Goal: Task Accomplishment & Management: Use online tool/utility

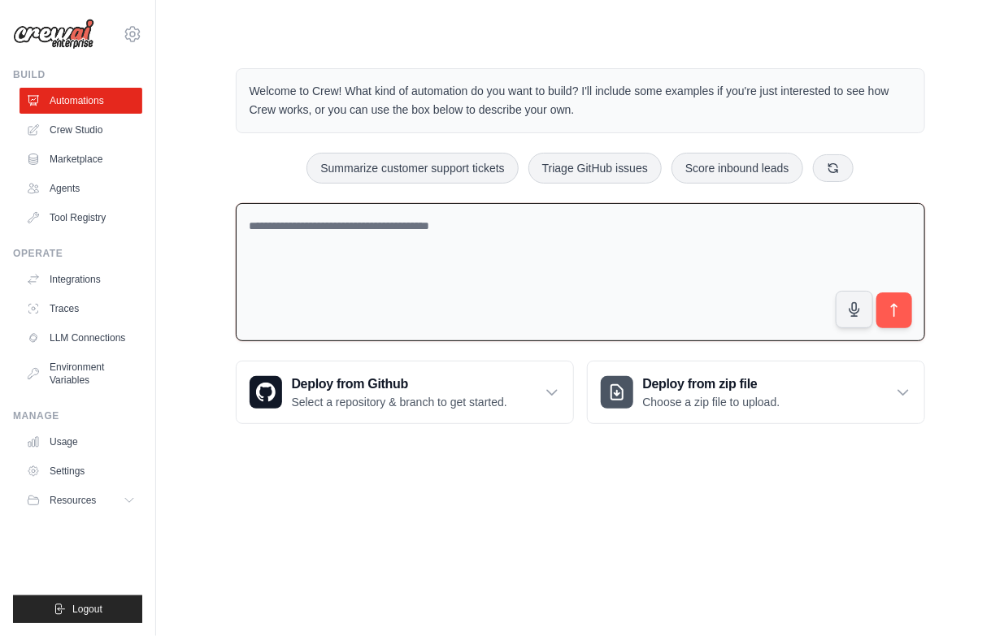
click at [616, 299] on textarea at bounding box center [580, 272] width 689 height 139
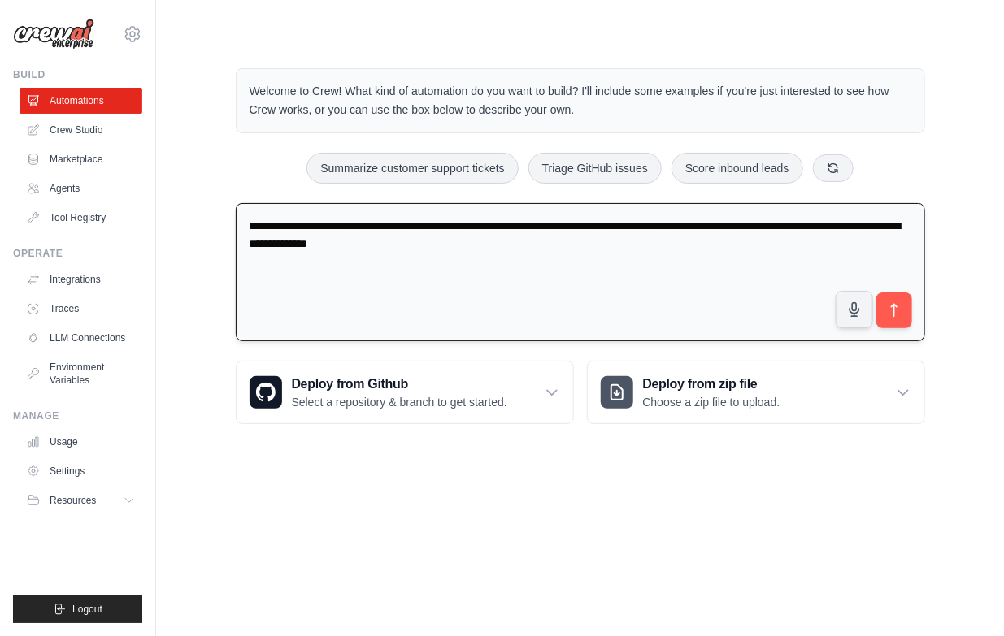
type textarea "**********"
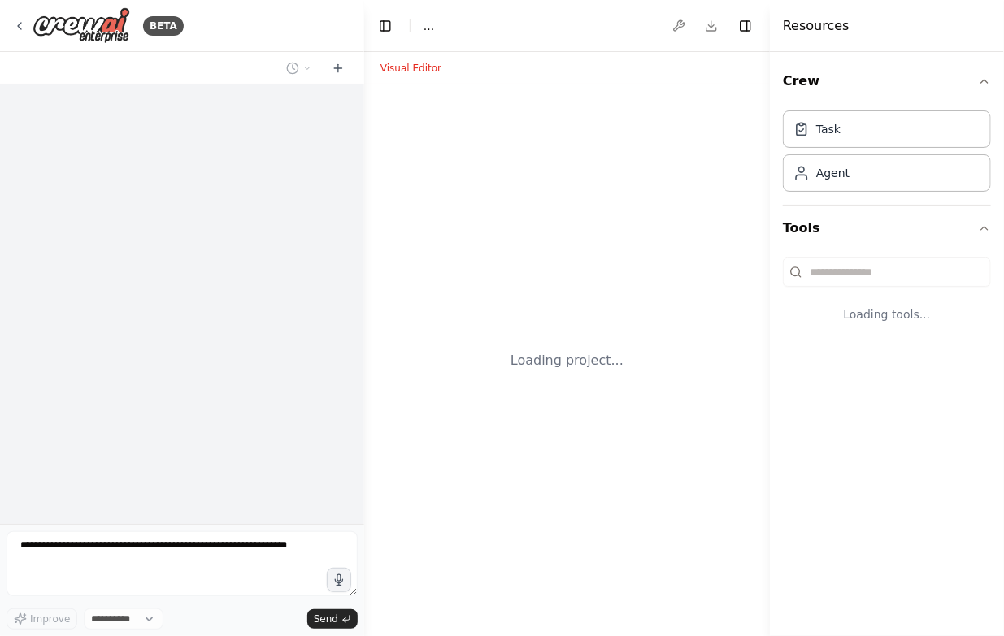
select select "****"
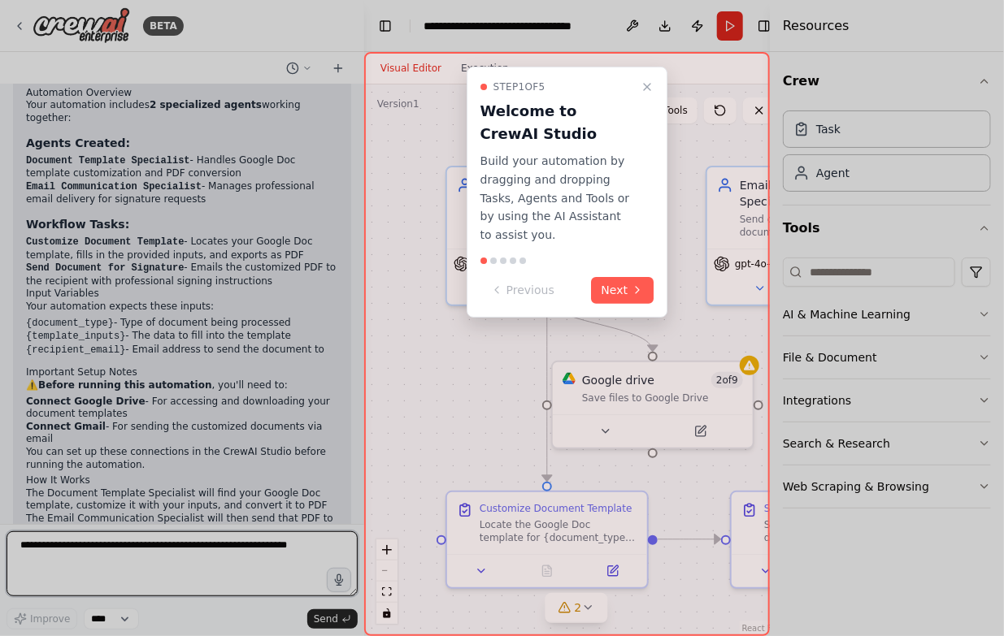
scroll to position [1227, 0]
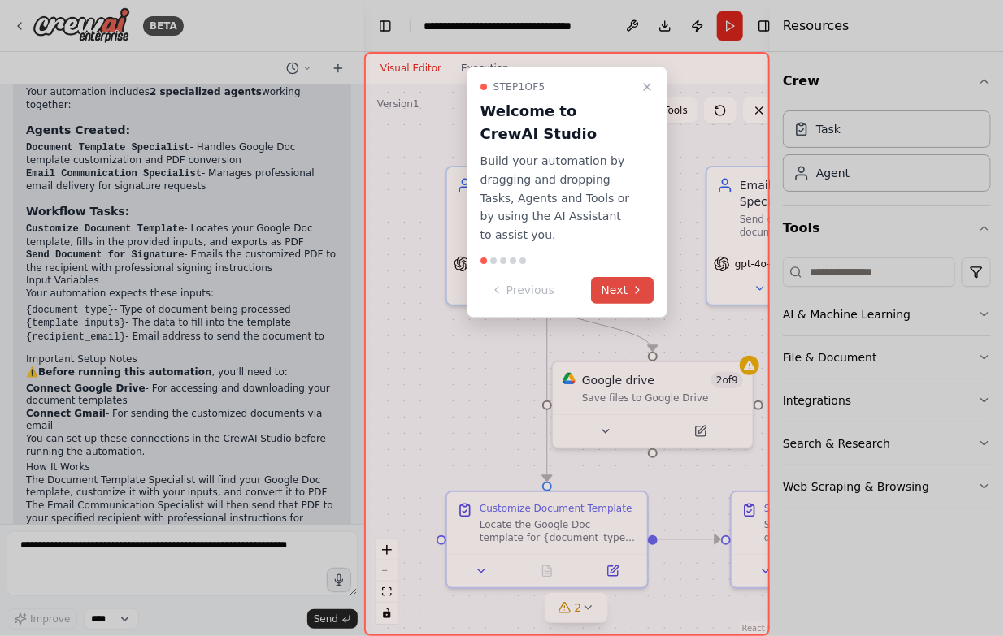
click at [626, 277] on button "Next" at bounding box center [623, 290] width 63 height 27
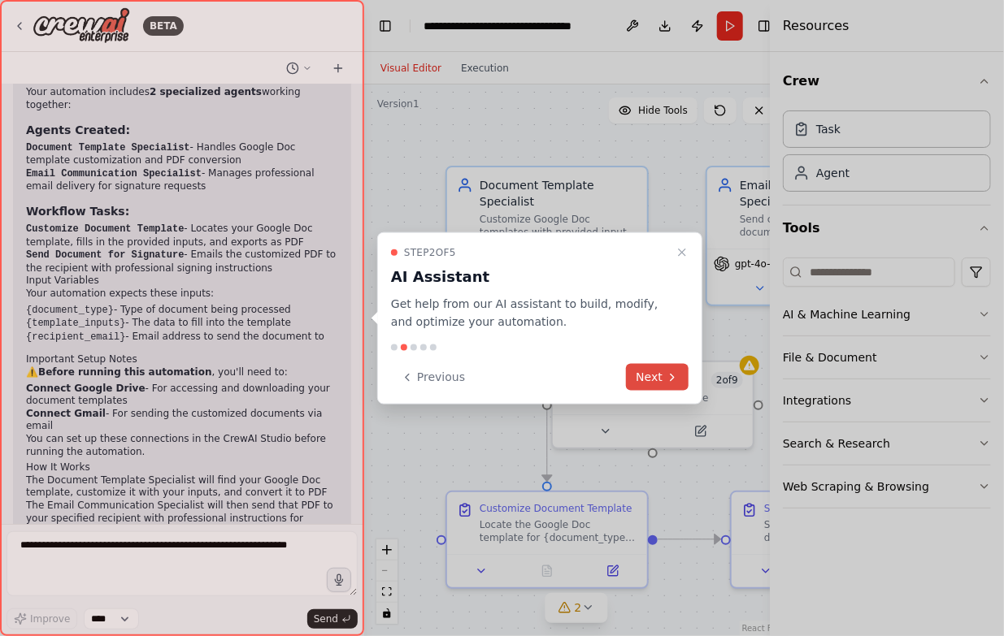
click at [649, 379] on button "Next" at bounding box center [657, 377] width 63 height 27
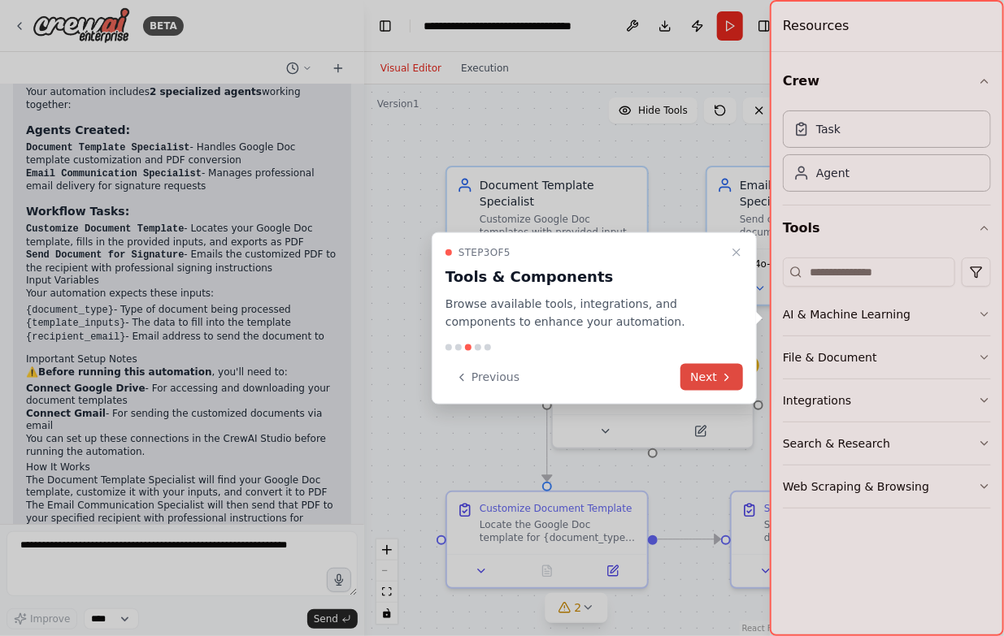
click at [698, 375] on button "Next" at bounding box center [711, 377] width 63 height 27
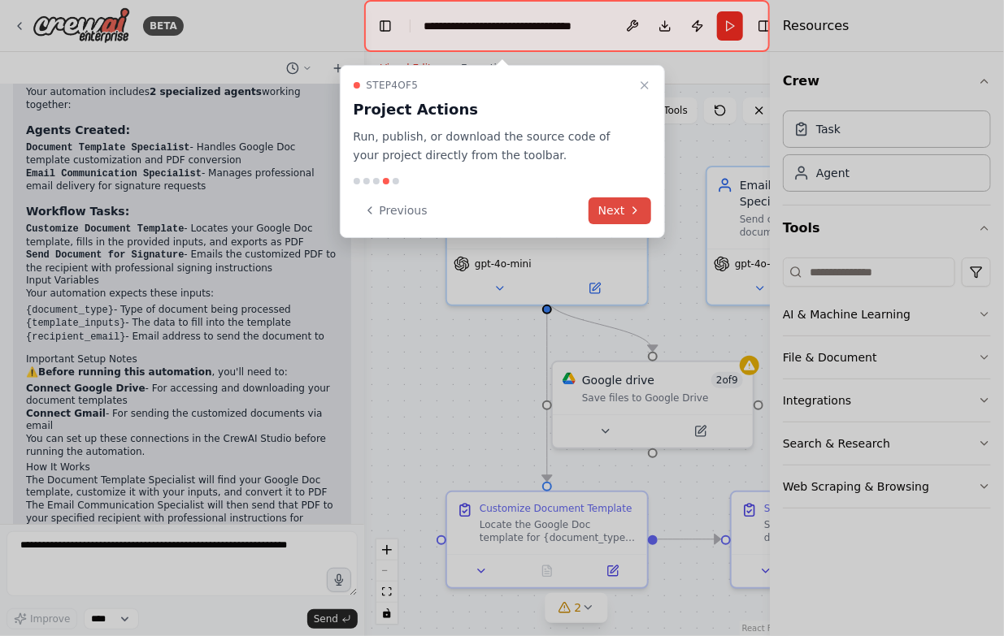
click at [632, 205] on icon at bounding box center [634, 210] width 13 height 13
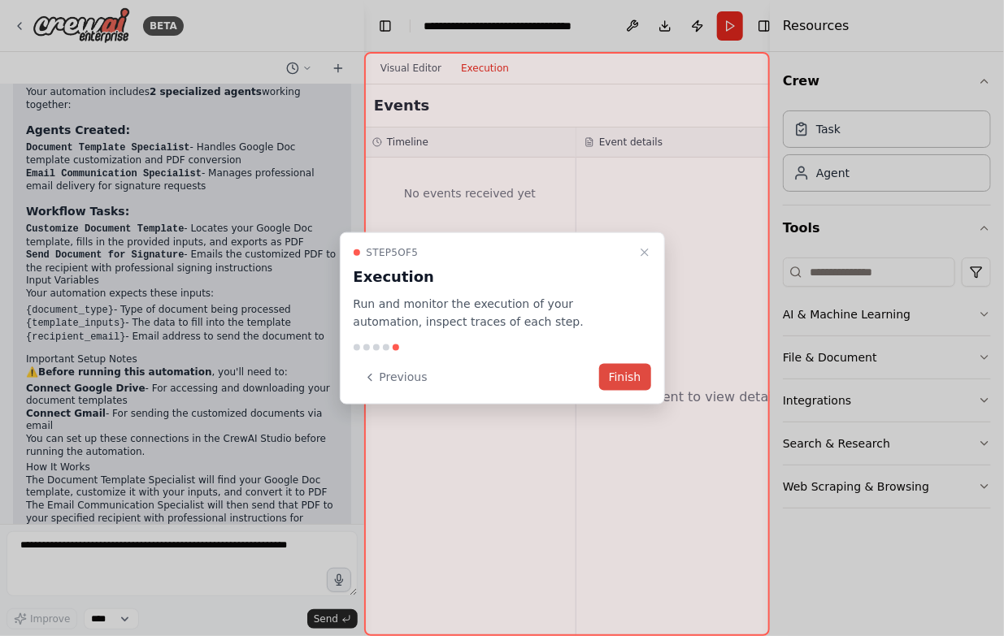
click at [628, 380] on button "Finish" at bounding box center [625, 377] width 52 height 27
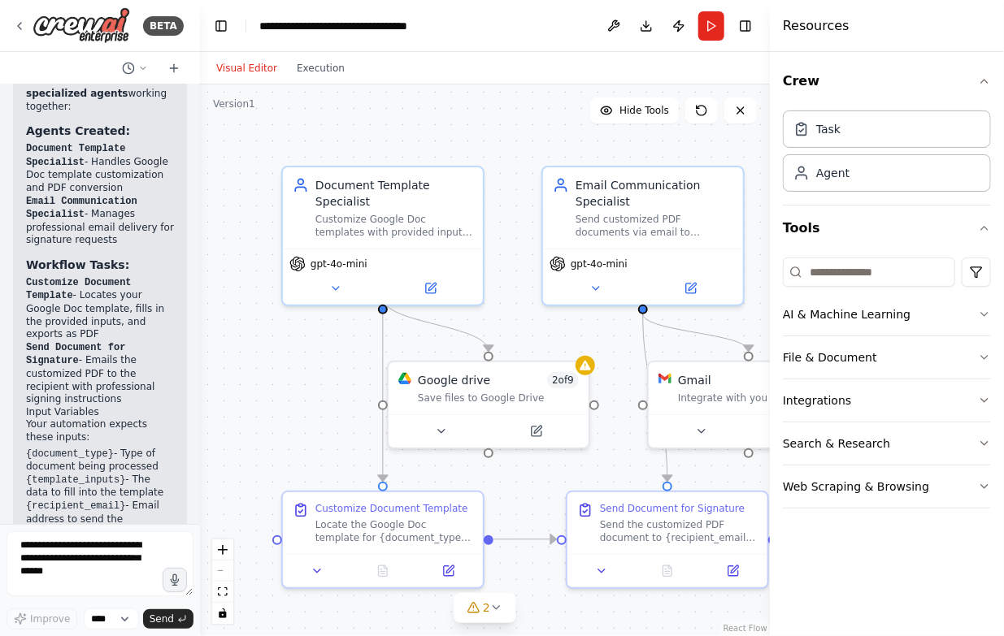
scroll to position [1739, 0]
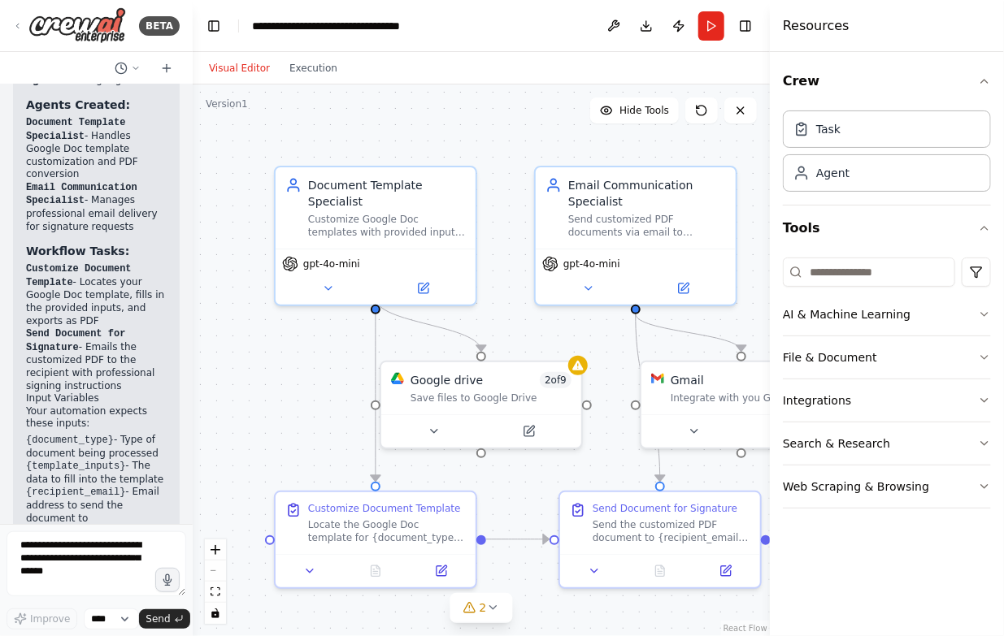
drag, startPoint x: 359, startPoint y: 244, endPoint x: 40, endPoint y: 261, distance: 319.9
click at [40, 261] on div "BETA I want to build a agent that takes inputs and customize a google doc templ…" at bounding box center [96, 318] width 193 height 636
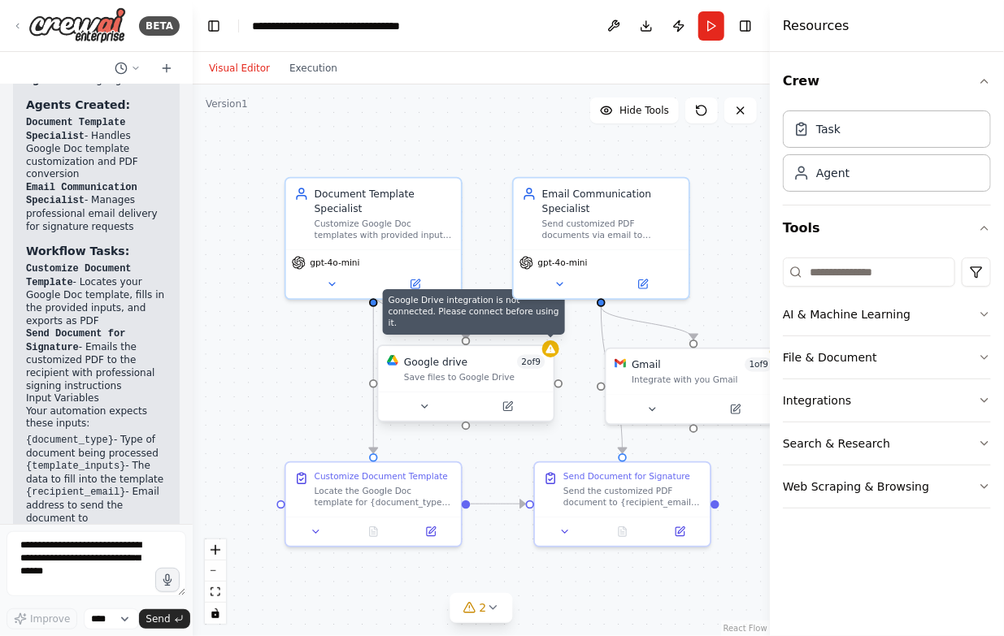
click at [550, 356] on div at bounding box center [550, 349] width 17 height 17
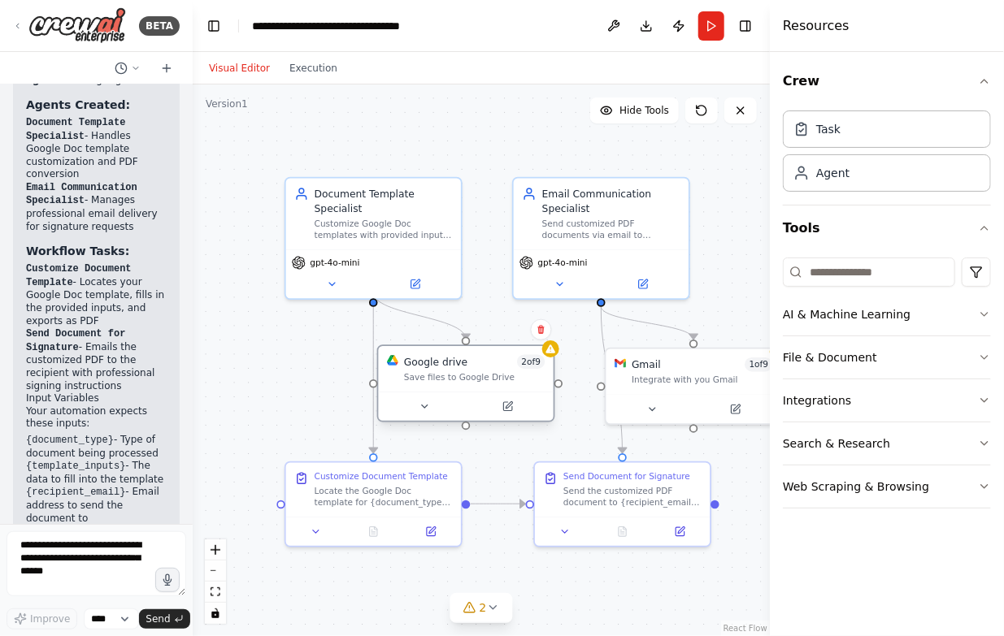
click at [491, 367] on div "Google drive 2 of 9" at bounding box center [474, 362] width 141 height 15
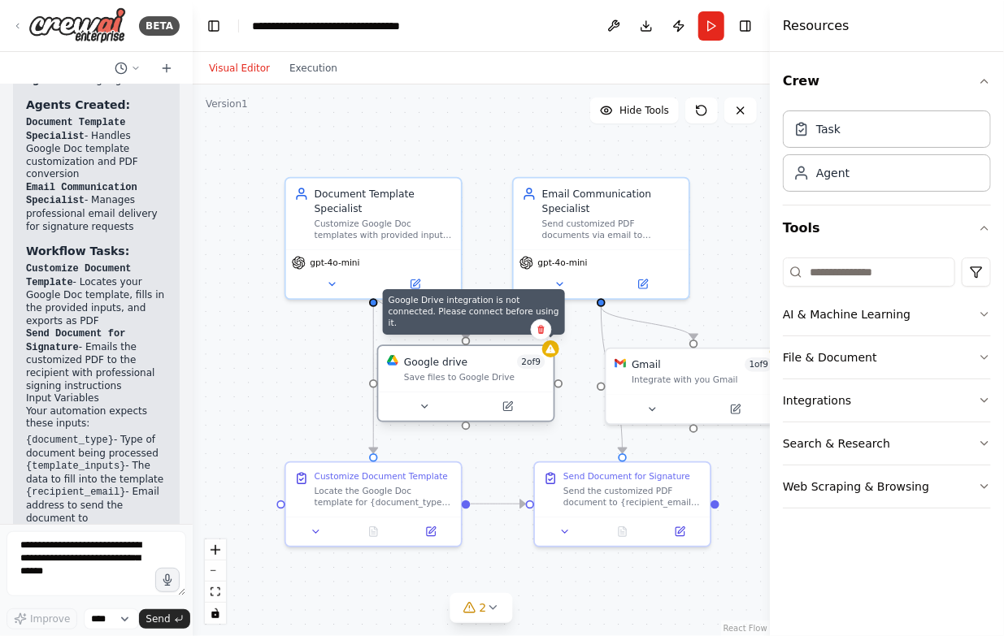
click at [552, 352] on icon at bounding box center [551, 349] width 10 height 9
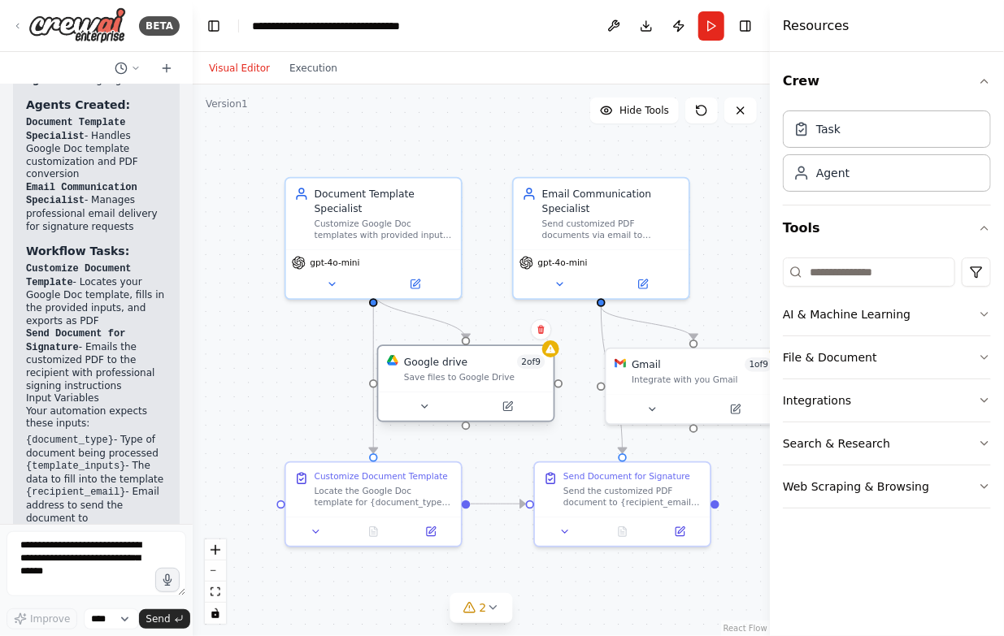
click at [476, 368] on div "Google drive 2 of 9" at bounding box center [474, 362] width 141 height 15
click at [422, 402] on icon at bounding box center [424, 406] width 11 height 11
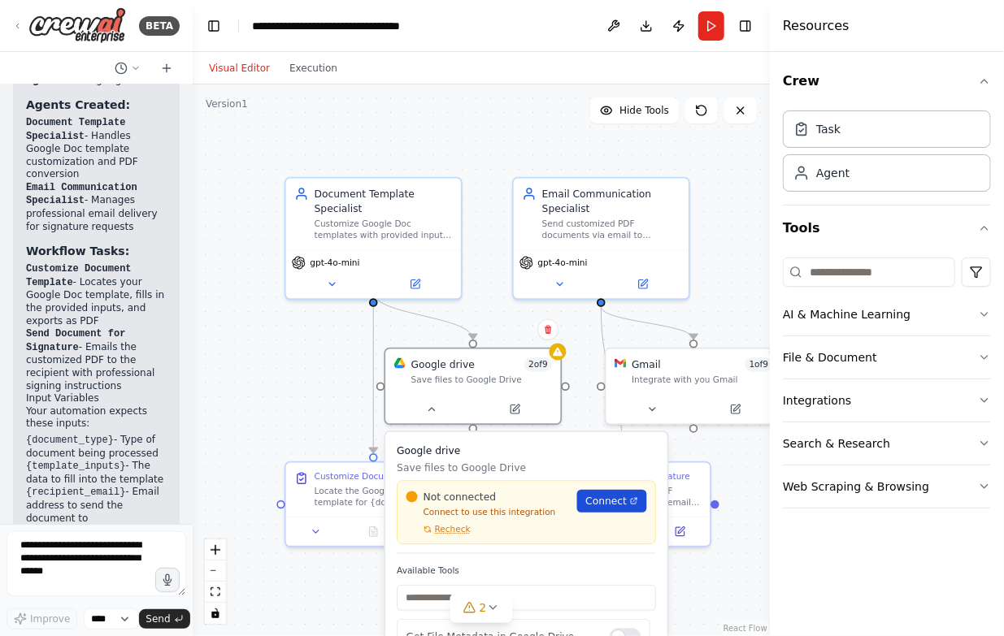
click at [615, 505] on span "Connect" at bounding box center [605, 501] width 41 height 15
click at [310, 343] on div ".deletable-edge-delete-btn { width: 20px; height: 20px; border: 0px solid #ffff…" at bounding box center [481, 361] width 577 height 552
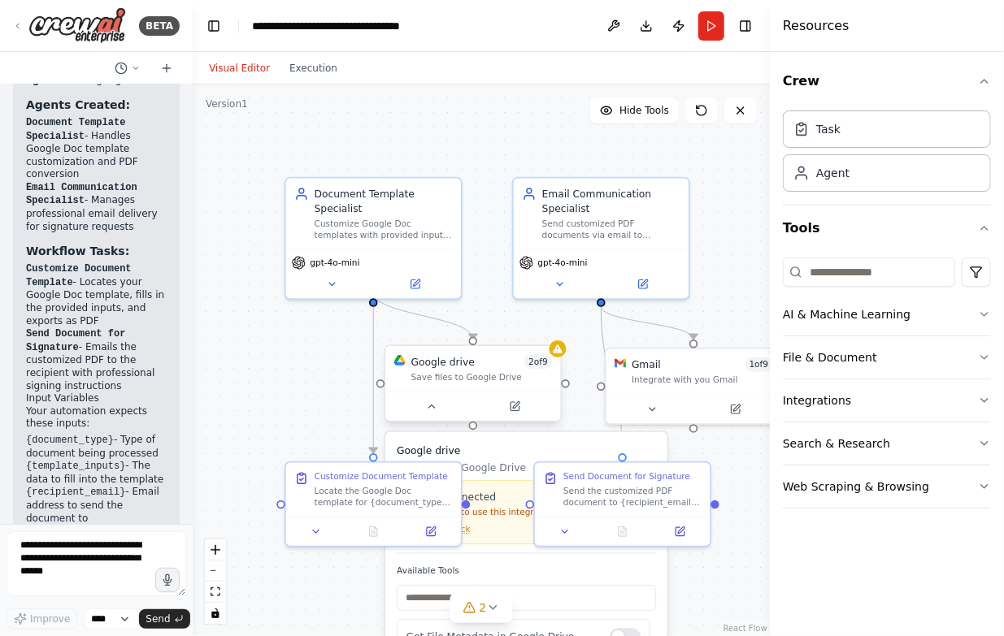
click at [467, 392] on div at bounding box center [472, 406] width 175 height 29
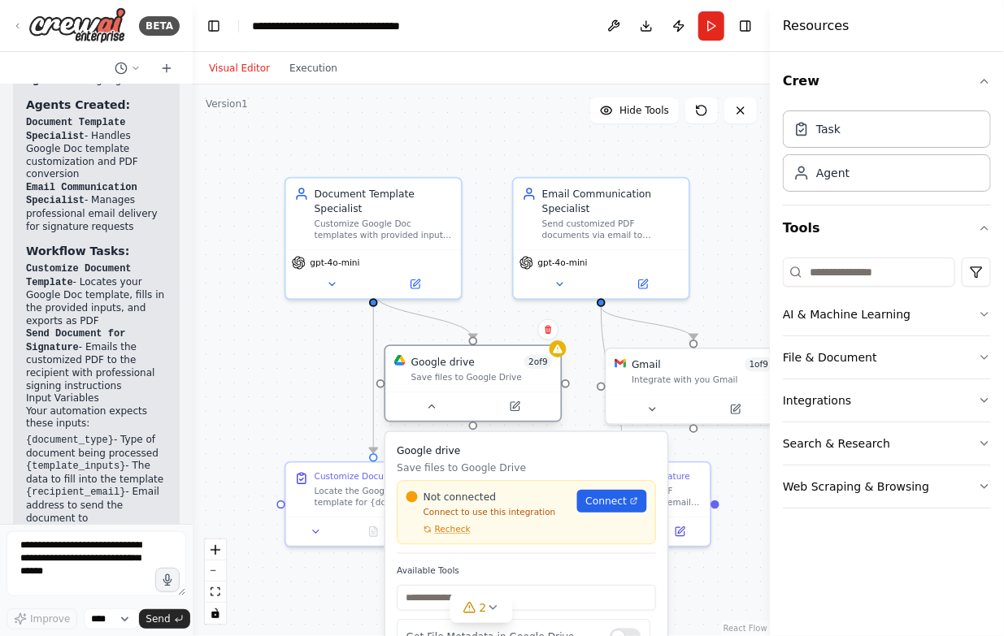
click at [467, 392] on div at bounding box center [472, 406] width 175 height 29
click at [614, 500] on span "Connect" at bounding box center [605, 501] width 41 height 15
click at [324, 375] on div ".deletable-edge-delete-btn { width: 20px; height: 20px; border: 0px solid #ffff…" at bounding box center [481, 361] width 577 height 552
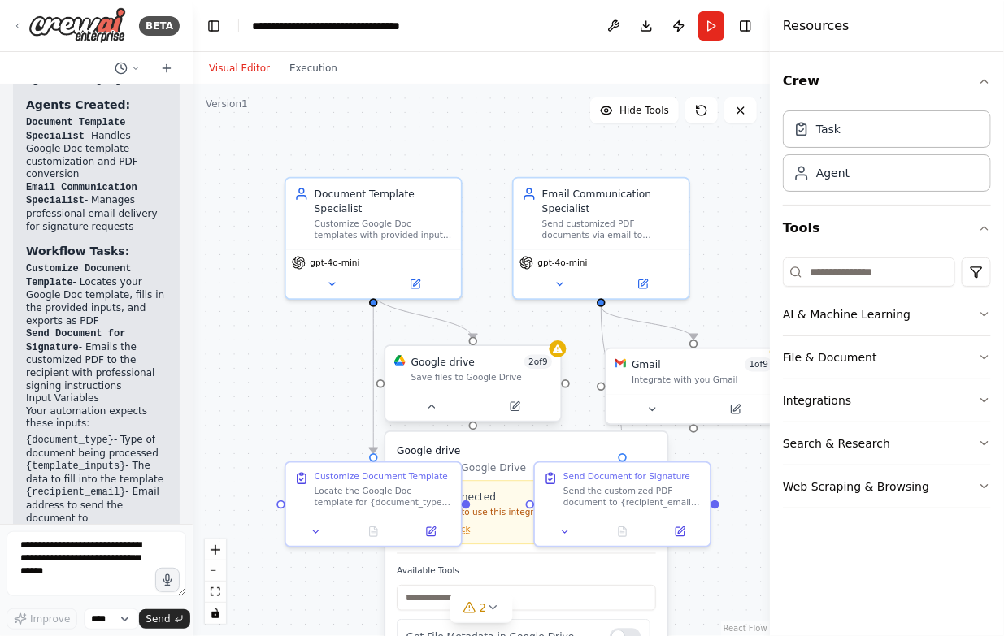
click at [503, 384] on div "Google drive 2 of 9 Save files to Google Drive" at bounding box center [472, 369] width 175 height 46
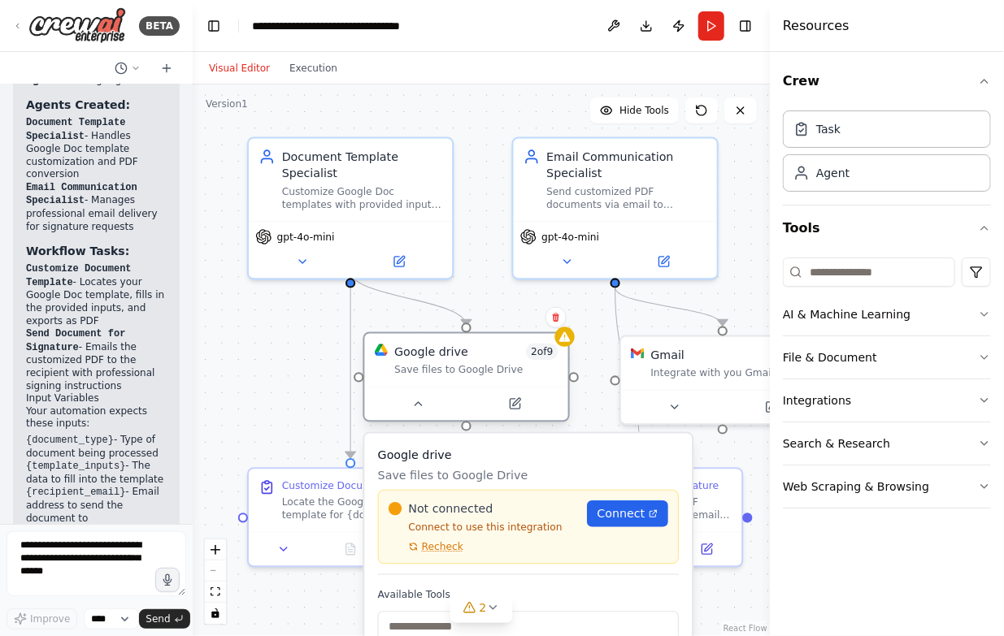
click at [436, 378] on div "Google drive 2 of 9 Save files to Google Drive" at bounding box center [465, 360] width 203 height 53
drag, startPoint x: 436, startPoint y: 378, endPoint x: 412, endPoint y: 384, distance: 24.5
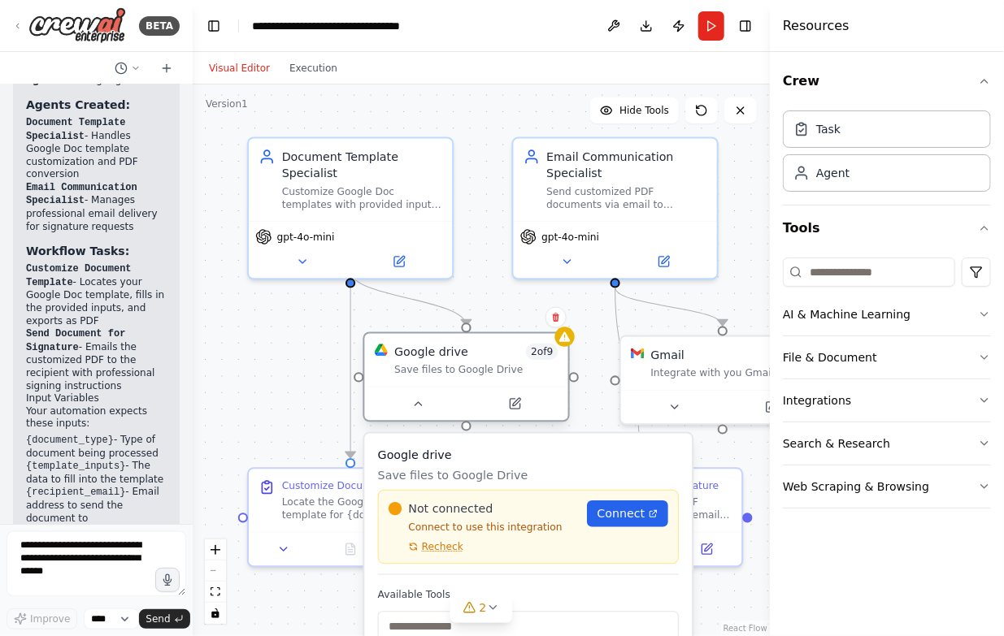
click at [412, 384] on div "Google drive 2 of 9 Save files to Google Drive" at bounding box center [465, 360] width 203 height 53
click at [616, 522] on link "Connect" at bounding box center [627, 514] width 81 height 27
click at [299, 333] on div ".deletable-edge-delete-btn { width: 20px; height: 20px; border: 0px solid #ffff…" at bounding box center [481, 361] width 577 height 552
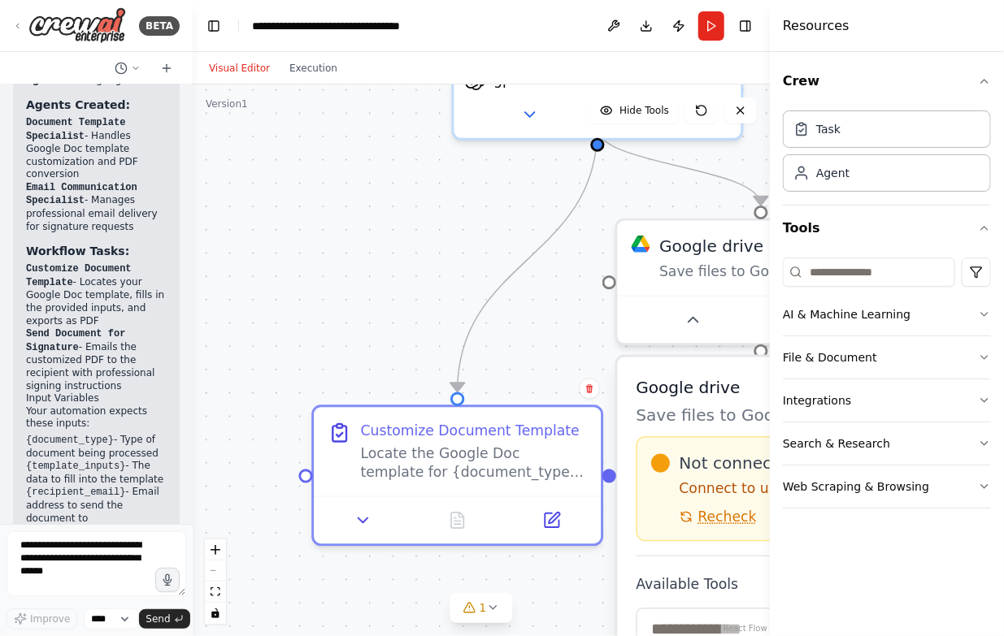
click at [376, 328] on div ".deletable-edge-delete-btn { width: 20px; height: 20px; border: 0px solid #ffff…" at bounding box center [481, 361] width 577 height 552
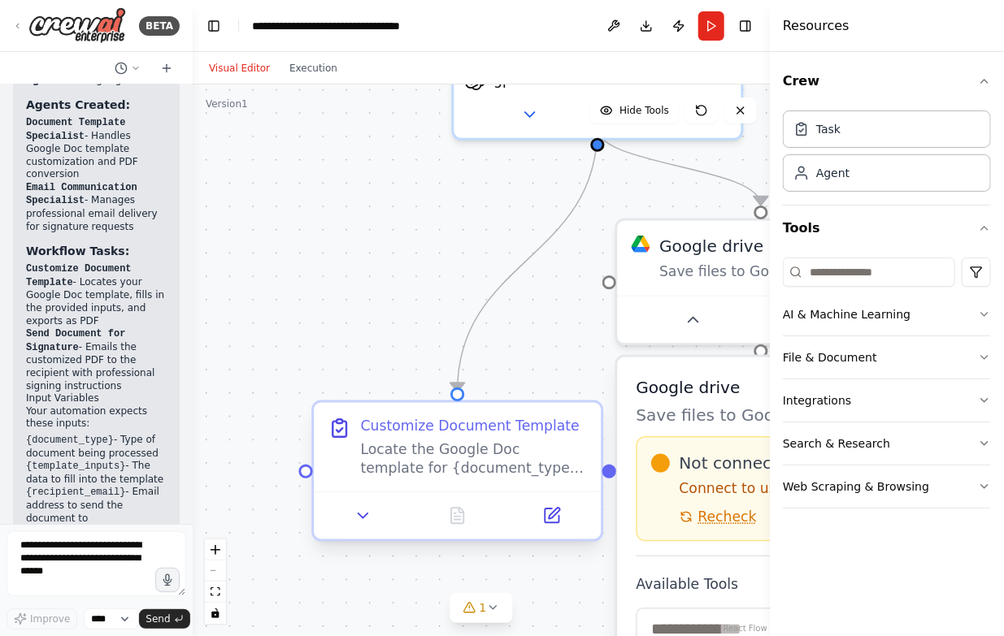
click at [426, 442] on div "Locate the Google Doc template for {document_type} and customize it with the pr…" at bounding box center [474, 459] width 227 height 37
click at [430, 436] on div "Customize Document Template Locate the Google Doc template for {document_type} …" at bounding box center [474, 447] width 227 height 61
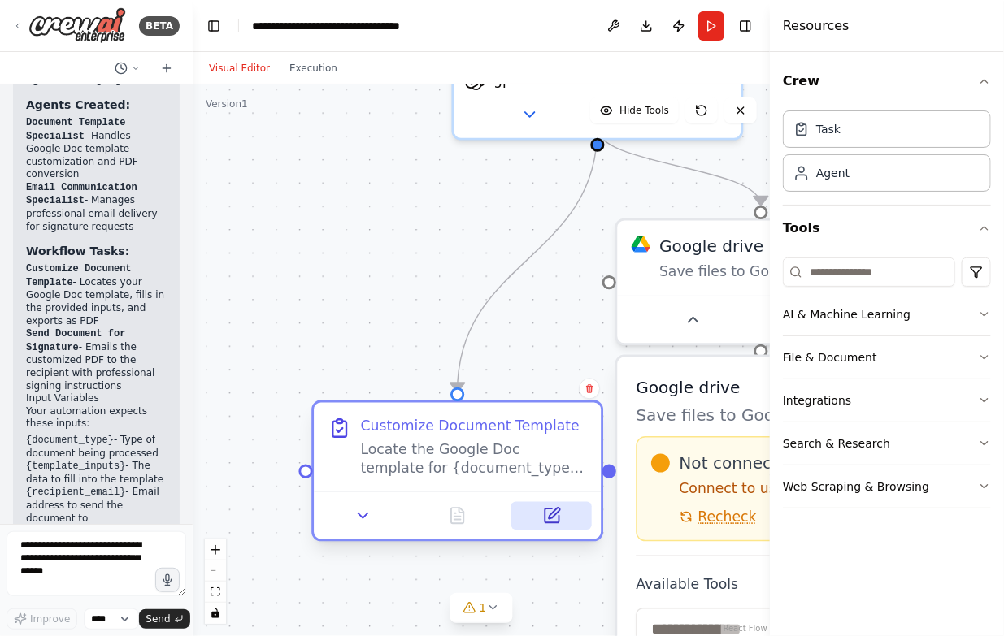
click at [551, 519] on icon at bounding box center [552, 516] width 14 height 14
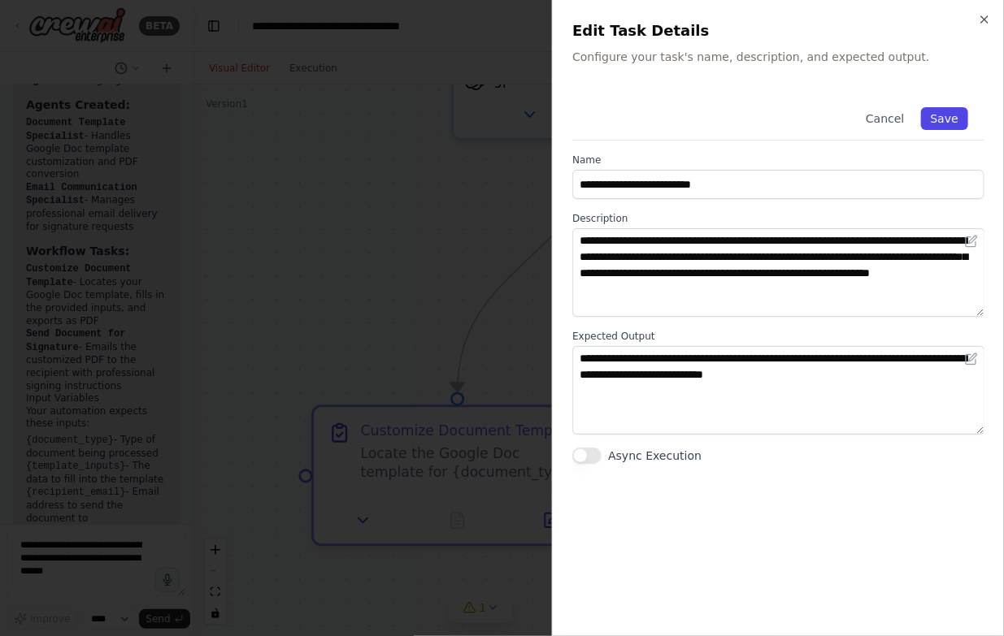
click at [963, 117] on button "Save" at bounding box center [944, 118] width 47 height 23
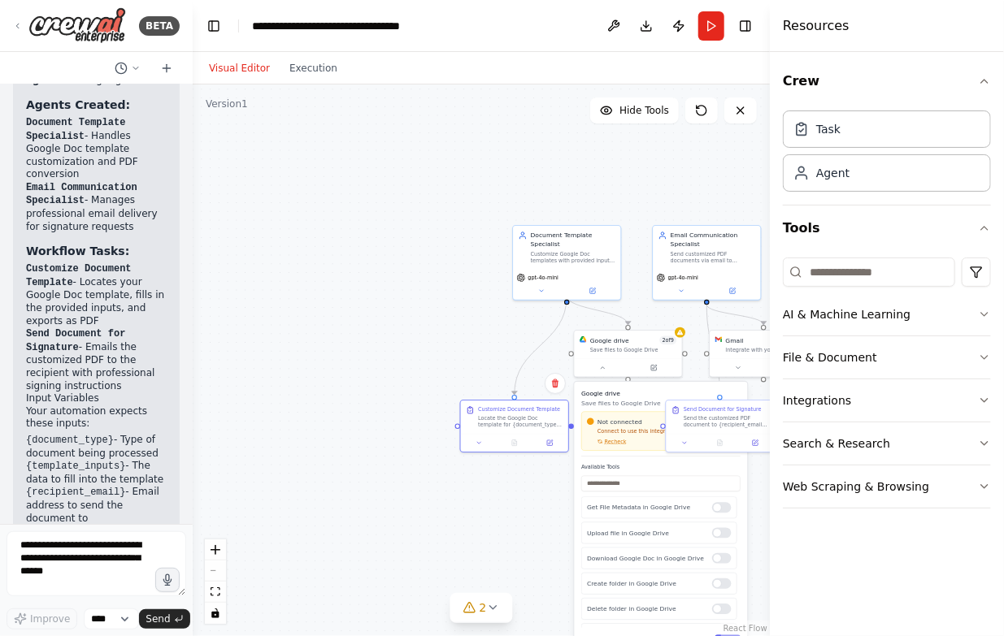
click at [452, 322] on div ".deletable-edge-delete-btn { width: 20px; height: 20px; border: 0px solid #ffff…" at bounding box center [481, 361] width 577 height 552
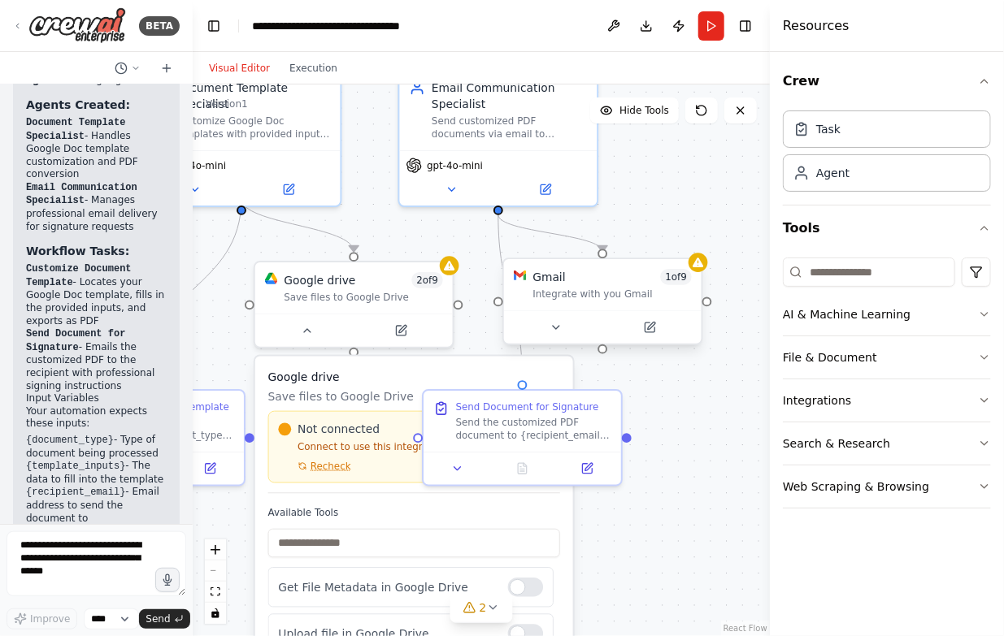
click at [643, 293] on div "Integrate with you Gmail" at bounding box center [611, 295] width 159 height 13
click at [650, 296] on div "Integrate with you Gmail" at bounding box center [611, 295] width 159 height 13
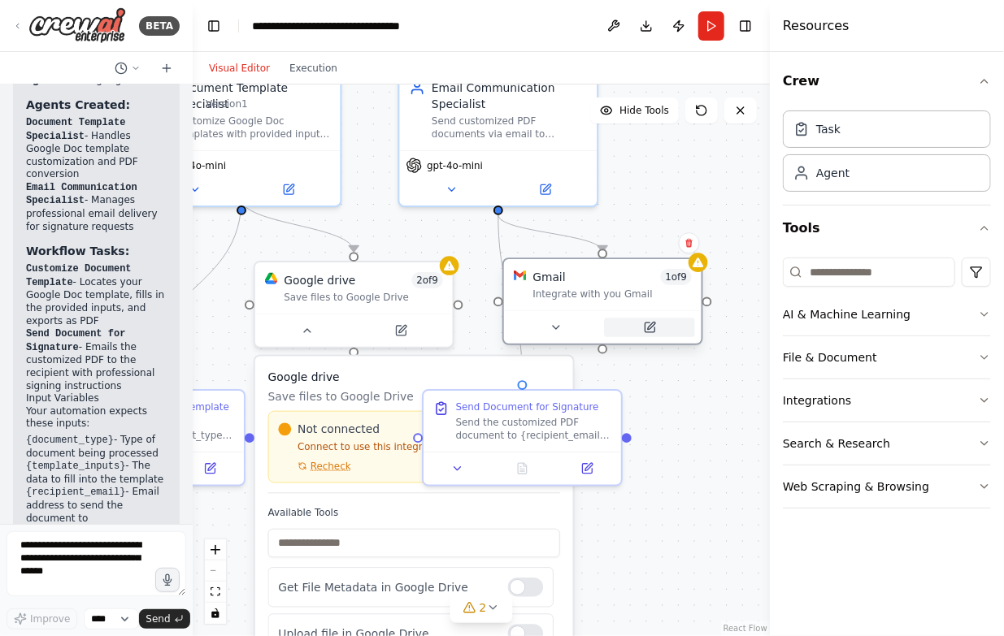
click at [645, 330] on icon at bounding box center [650, 328] width 10 height 10
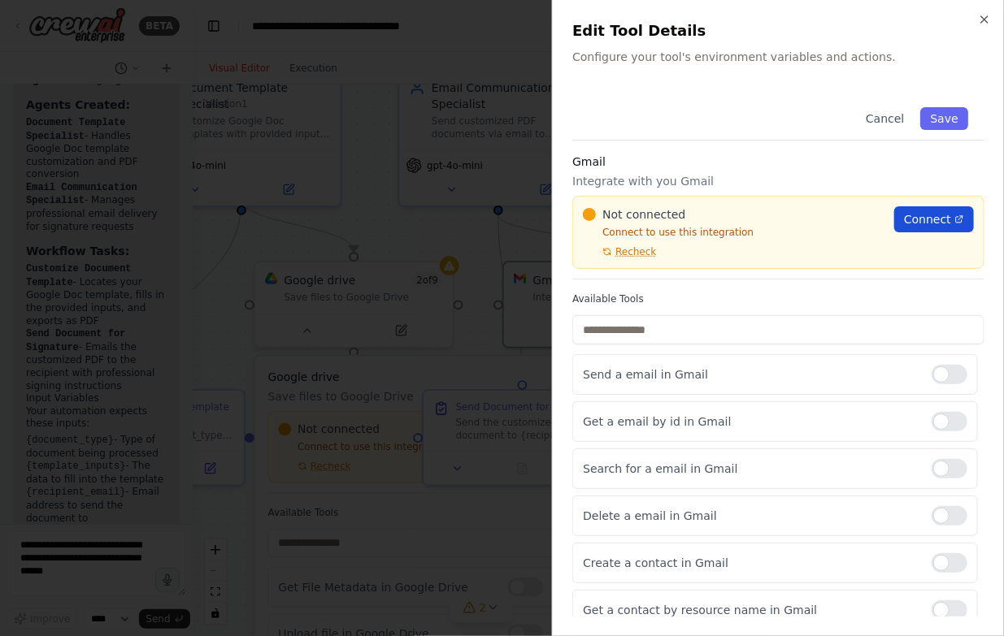
click at [931, 227] on link "Connect" at bounding box center [934, 219] width 80 height 26
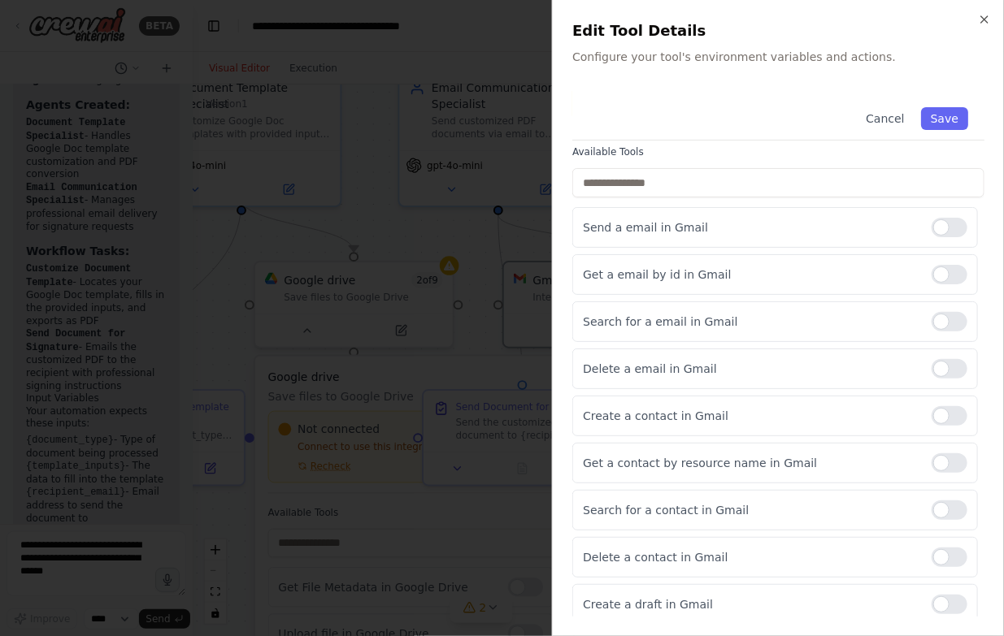
scroll to position [0, 0]
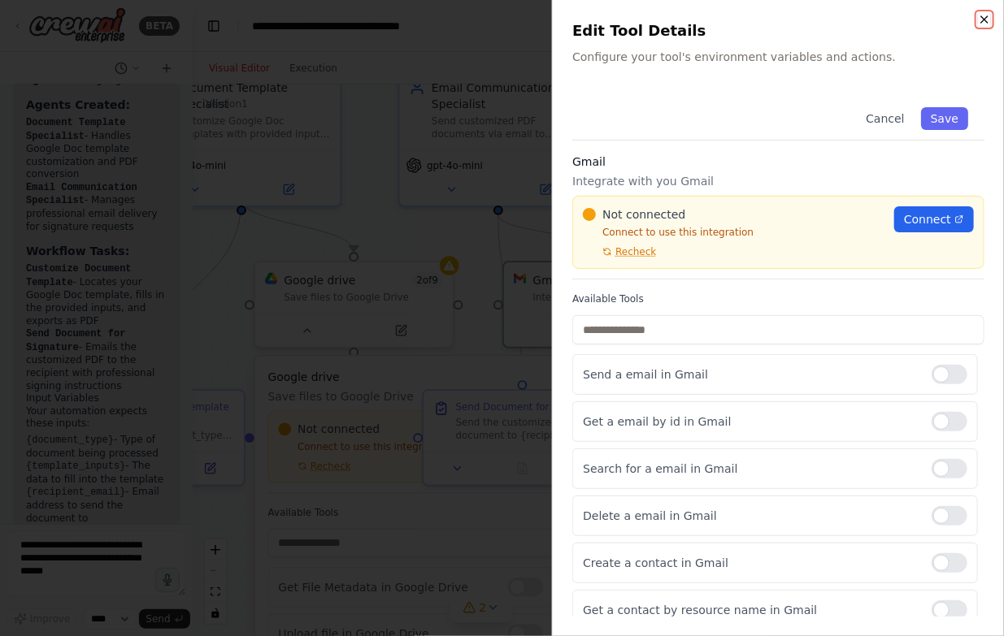
click at [985, 18] on icon "button" at bounding box center [984, 19] width 7 height 7
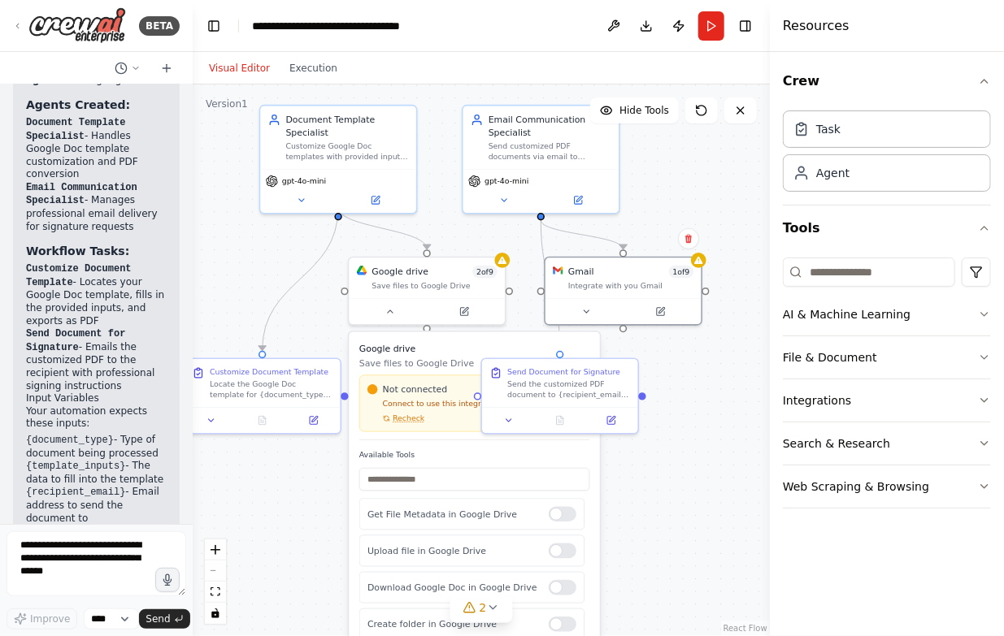
click at [693, 421] on div ".deletable-edge-delete-btn { width: 20px; height: 20px; border: 0px solid #ffff…" at bounding box center [481, 361] width 577 height 552
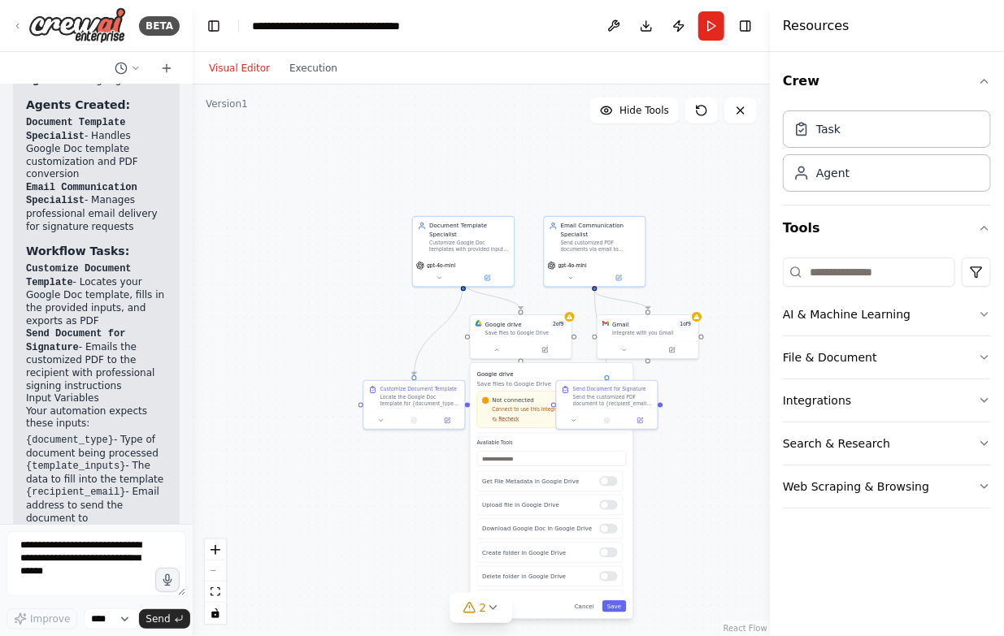
click at [510, 416] on span "Recheck" at bounding box center [508, 419] width 20 height 7
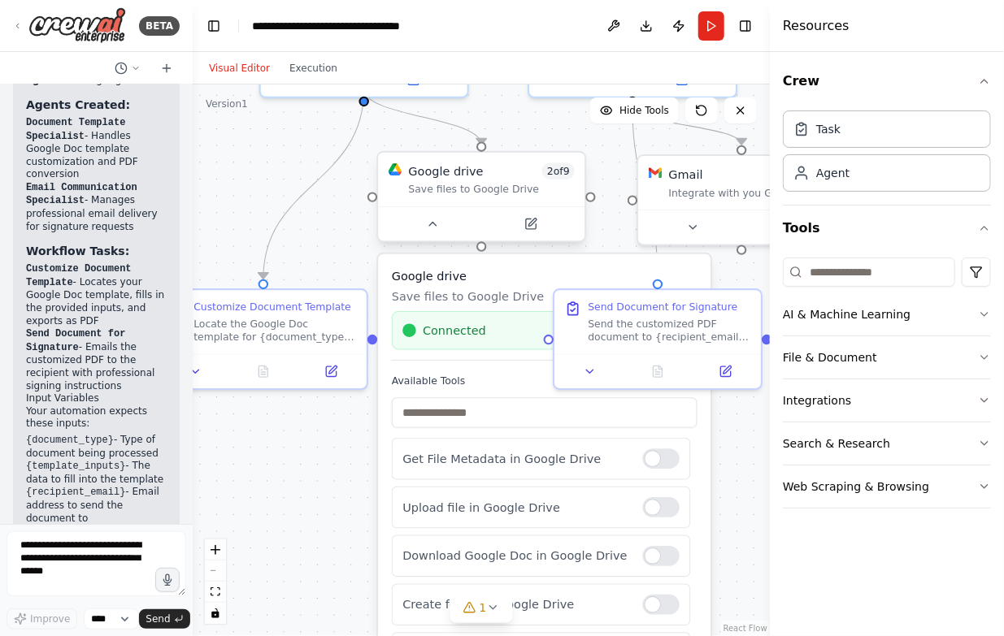
click at [458, 206] on div "Google drive 2 of 9 Save files to Google Drive" at bounding box center [481, 180] width 206 height 54
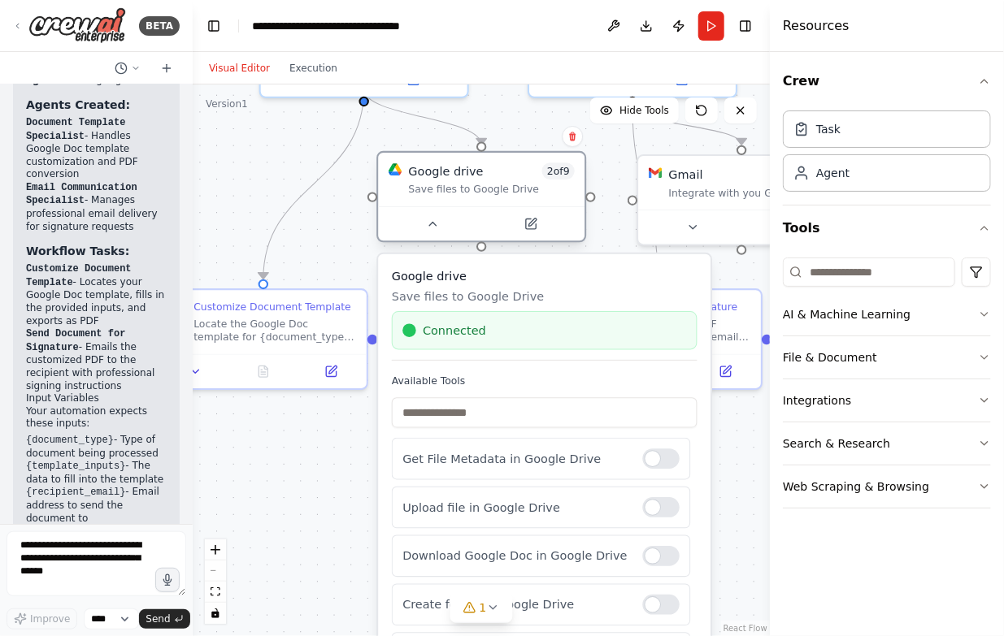
click at [458, 206] on div "Google drive 2 of 9 Save files to Google Drive" at bounding box center [481, 180] width 206 height 54
click at [458, 206] on div at bounding box center [481, 223] width 206 height 34
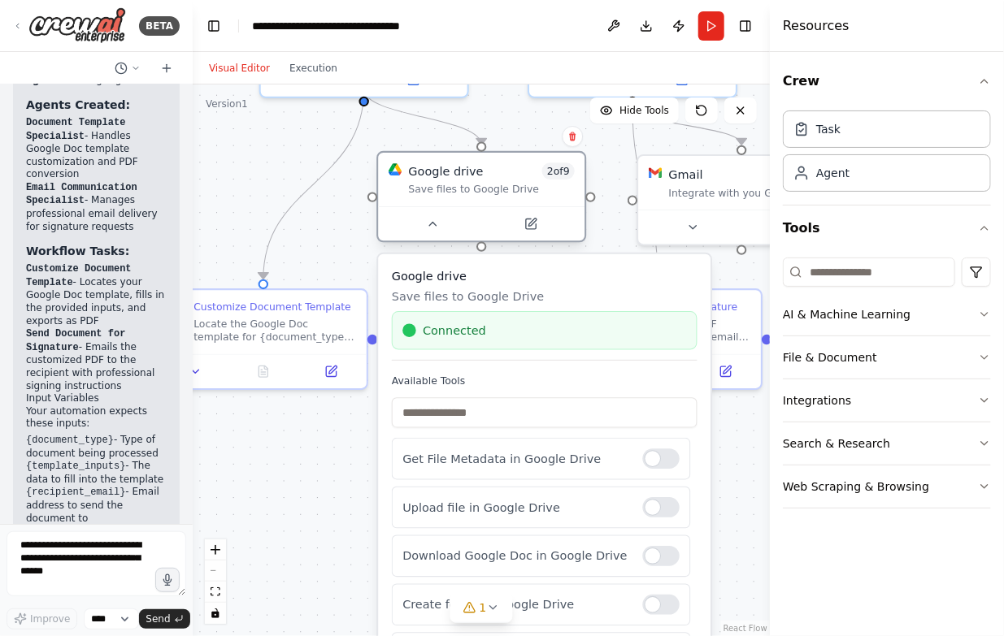
click at [458, 206] on div at bounding box center [481, 223] width 206 height 34
click at [529, 226] on icon at bounding box center [531, 224] width 10 height 10
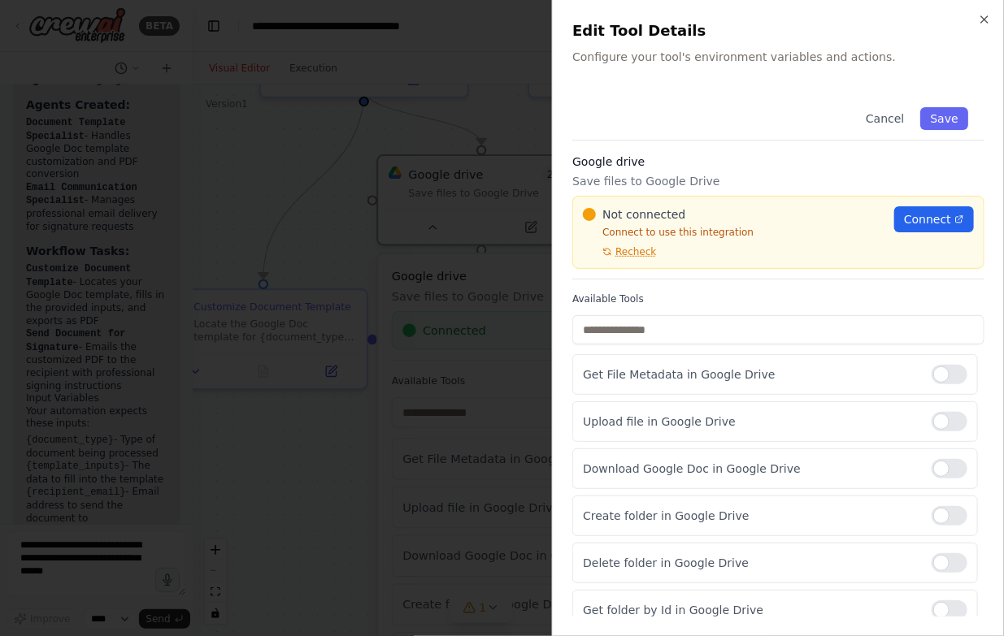
click at [989, 26] on div "Close Edit Tool Details Configure your tool's environment variables and actions…" at bounding box center [778, 318] width 452 height 636
click at [988, 20] on icon "button" at bounding box center [984, 19] width 13 height 13
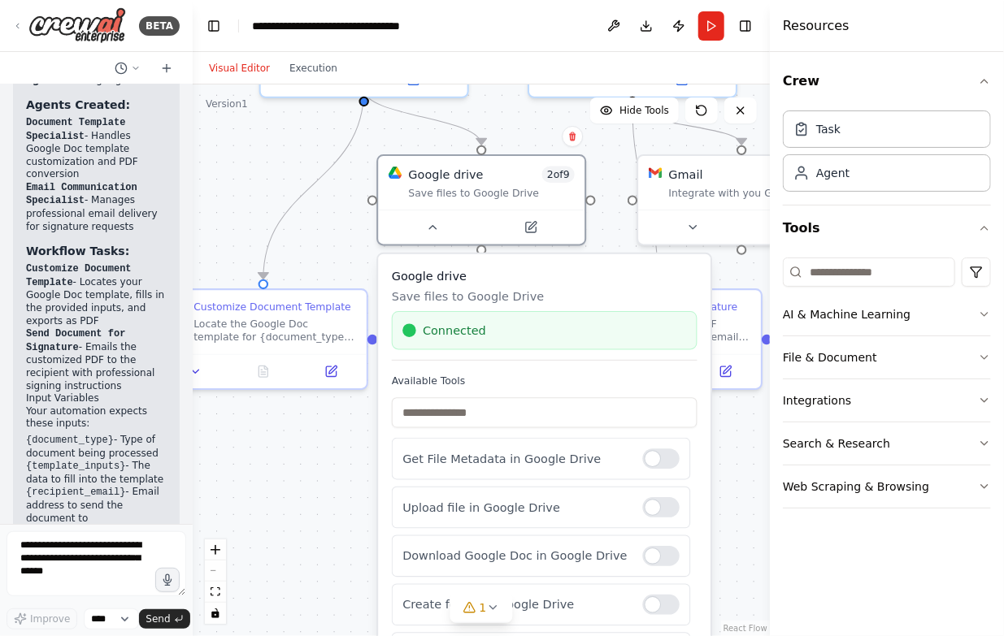
click at [263, 166] on div ".deletable-edge-delete-btn { width: 20px; height: 20px; border: 0px solid #ffff…" at bounding box center [481, 361] width 577 height 552
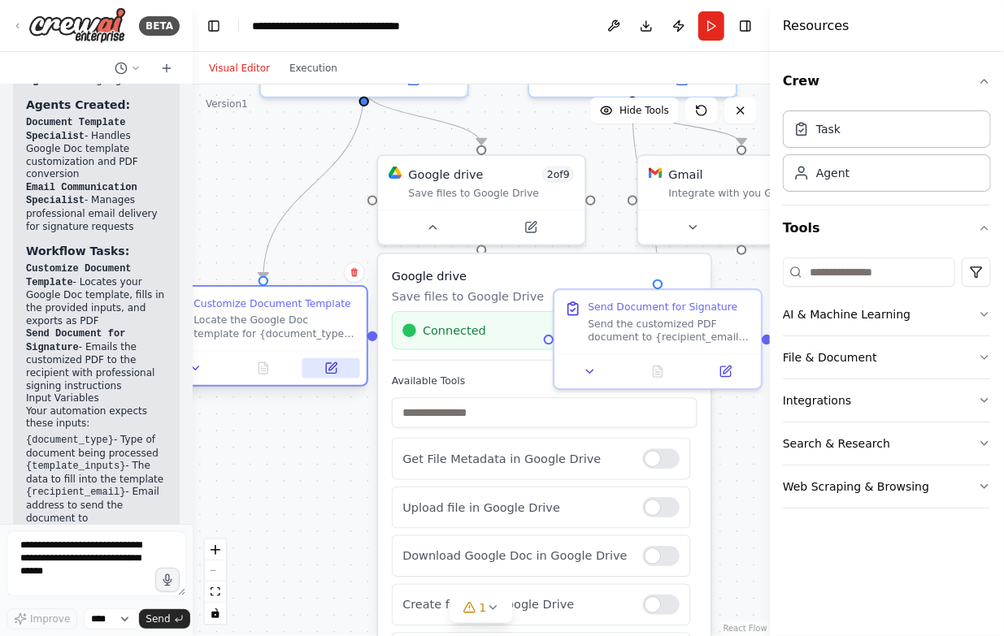
click at [327, 368] on icon at bounding box center [331, 368] width 10 height 10
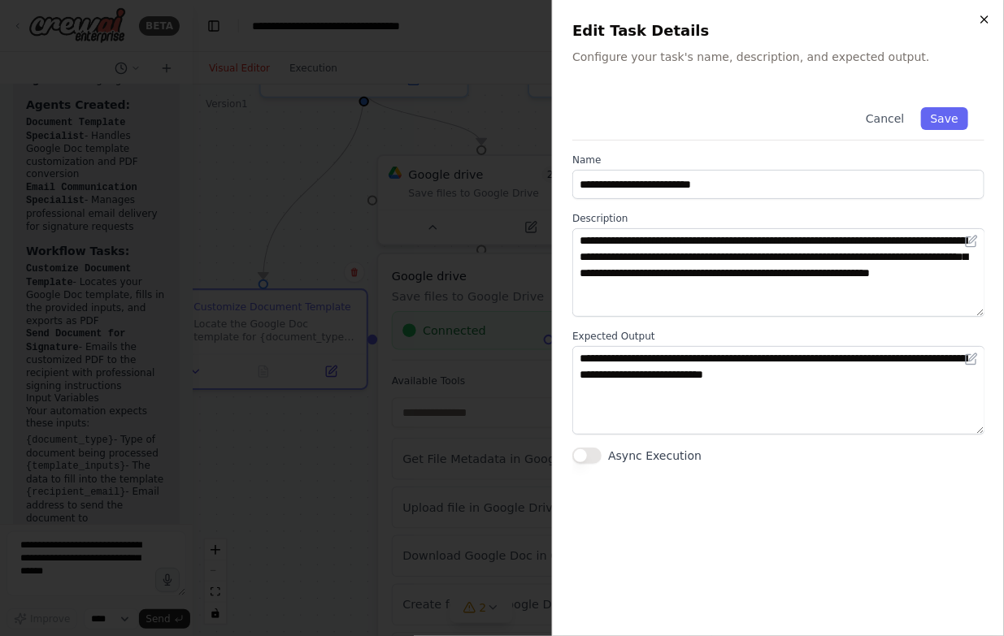
click at [986, 18] on icon "button" at bounding box center [984, 19] width 13 height 13
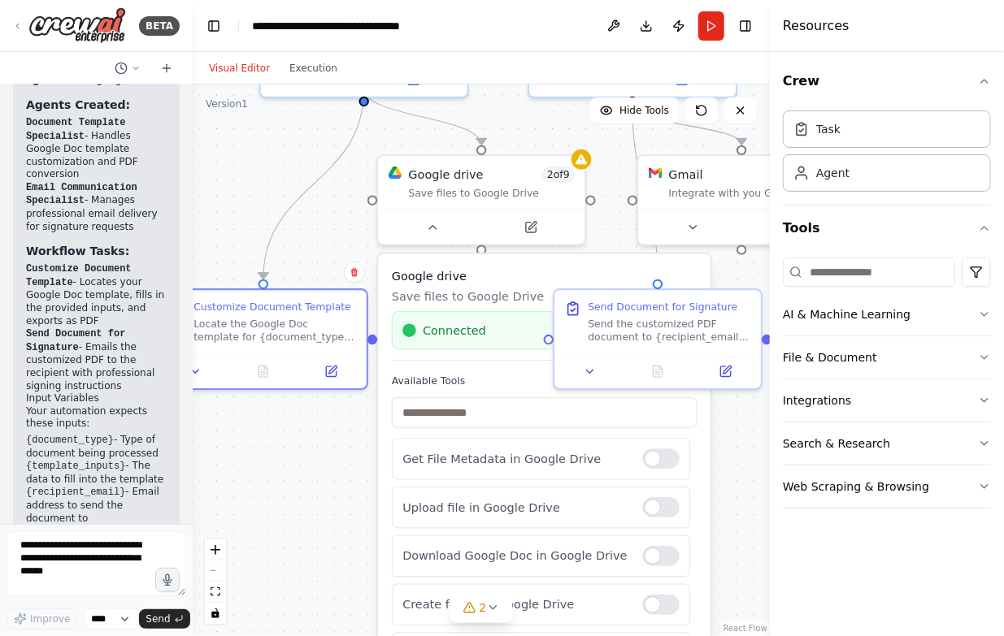
click at [550, 133] on div ".deletable-edge-delete-btn { width: 20px; height: 20px; border: 0px solid #ffff…" at bounding box center [481, 361] width 577 height 552
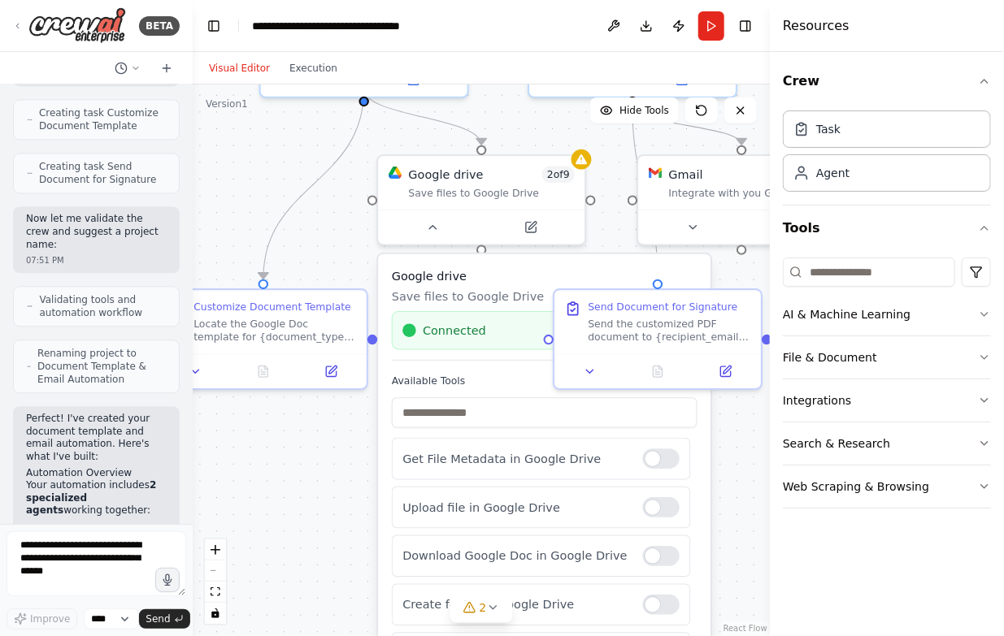
scroll to position [1724, 0]
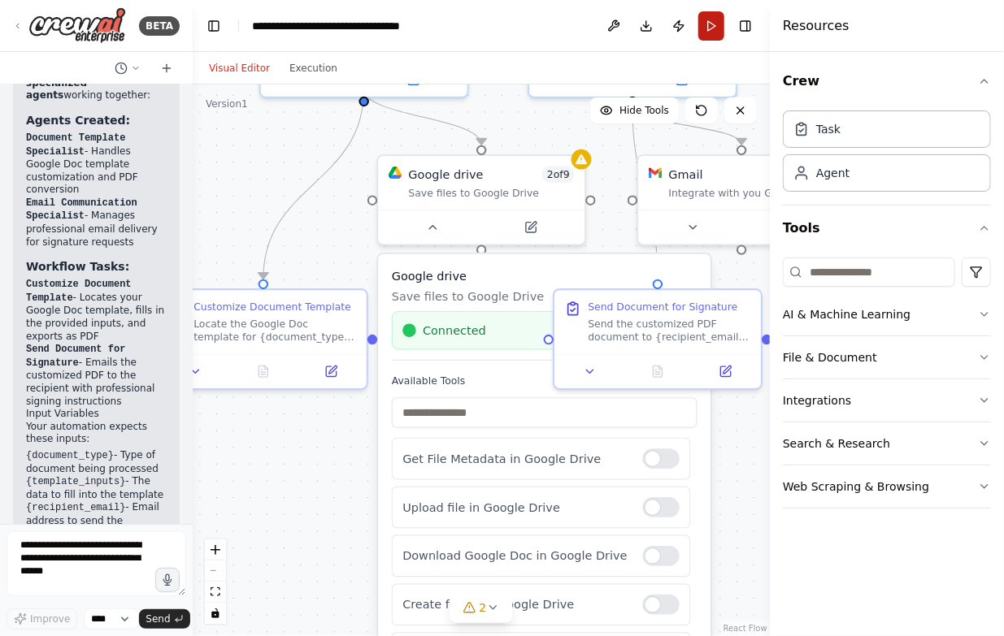
click at [705, 29] on button "Run" at bounding box center [711, 25] width 26 height 29
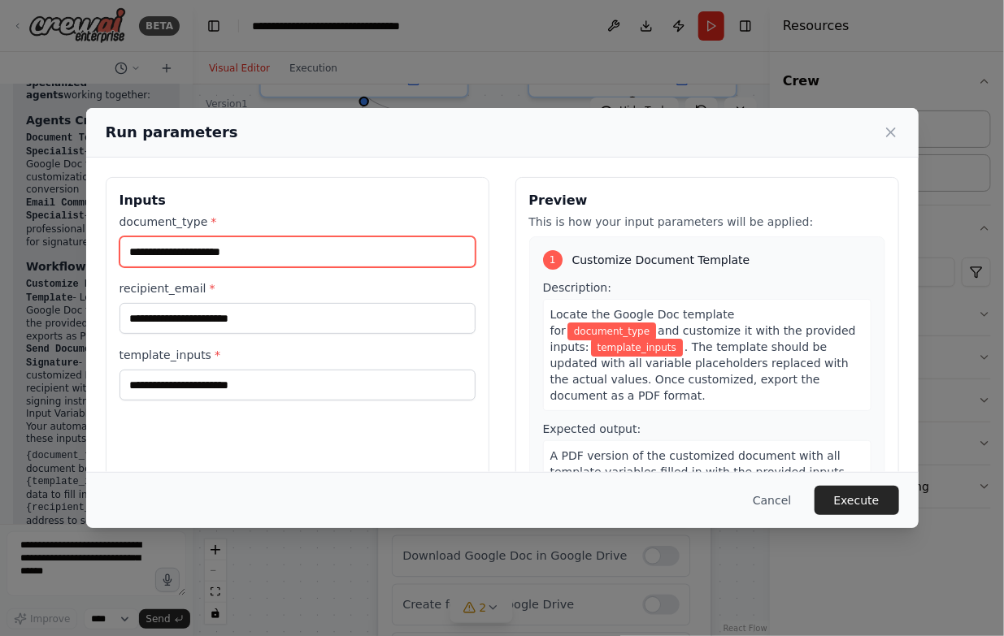
click at [255, 249] on input "document_type *" at bounding box center [297, 252] width 356 height 31
type input "**********"
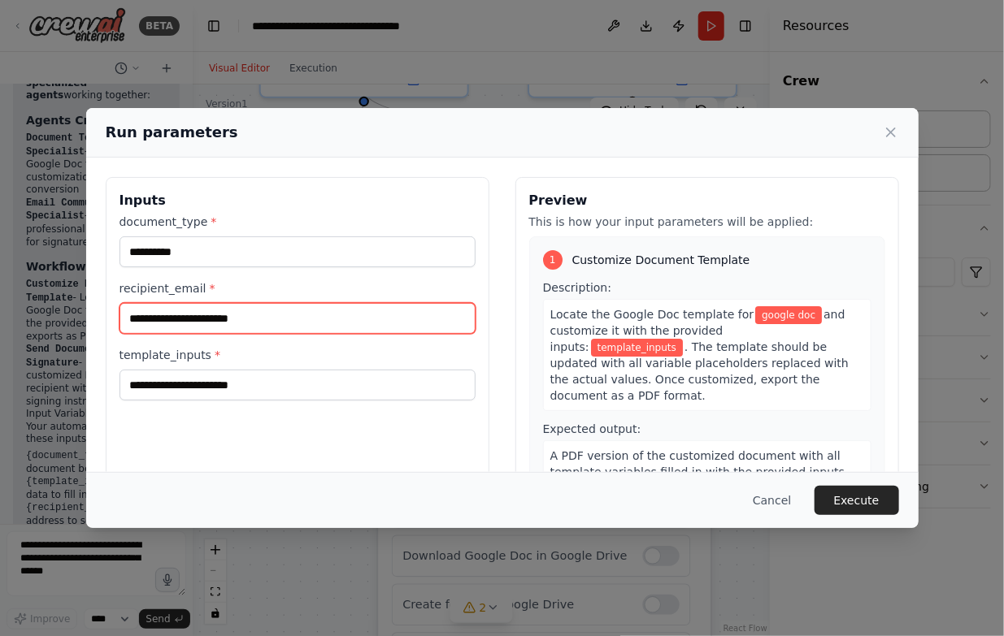
click at [209, 318] on input "recipient_email *" at bounding box center [297, 318] width 356 height 31
type input "**********"
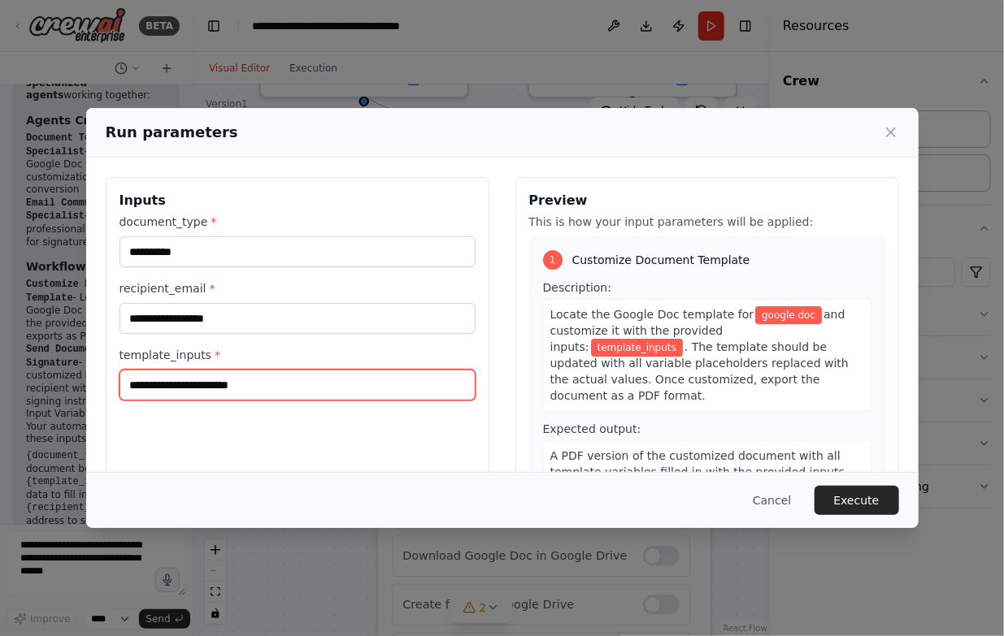
click at [319, 387] on input "template_inputs *" at bounding box center [297, 385] width 356 height 31
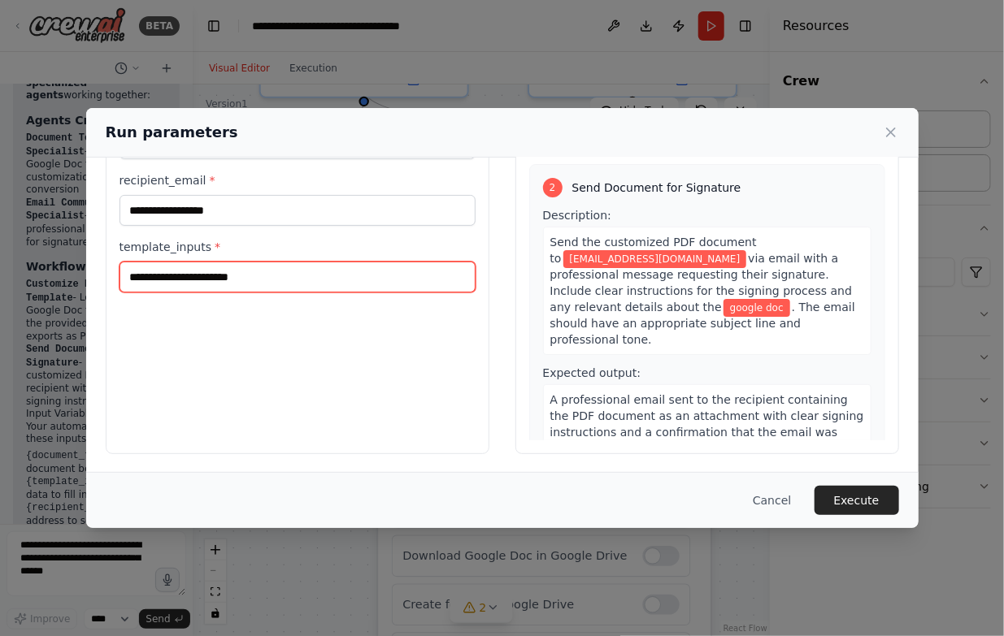
scroll to position [0, 0]
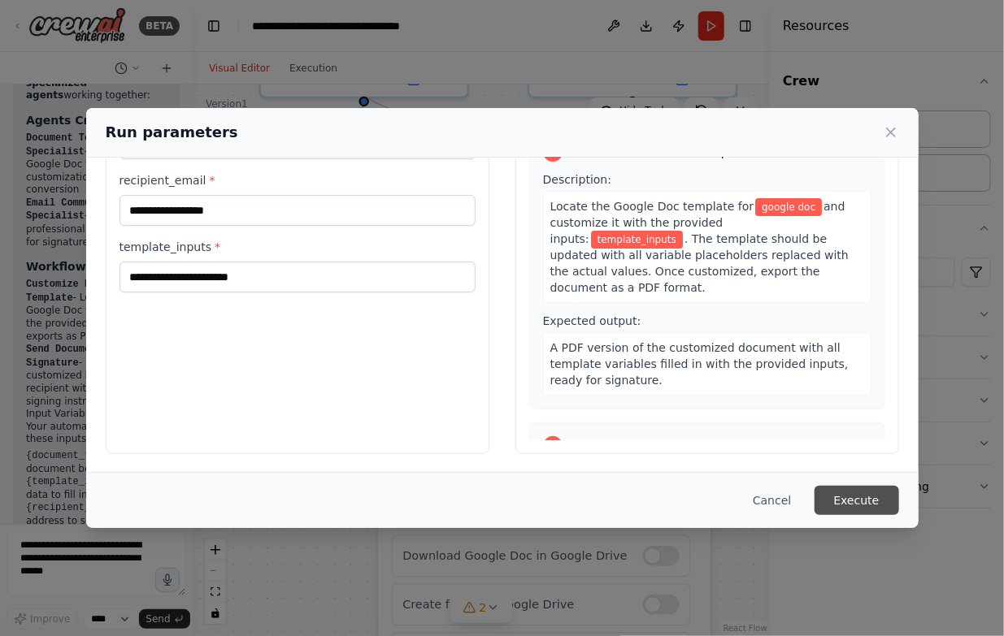
click at [848, 492] on button "Execute" at bounding box center [856, 500] width 85 height 29
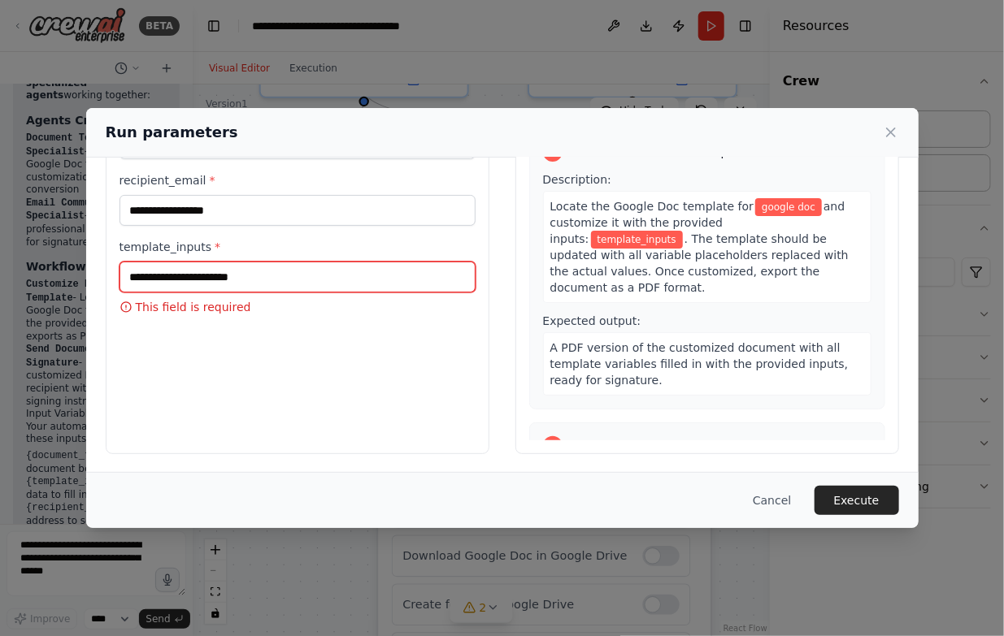
click at [293, 267] on input "template_inputs *" at bounding box center [297, 277] width 356 height 31
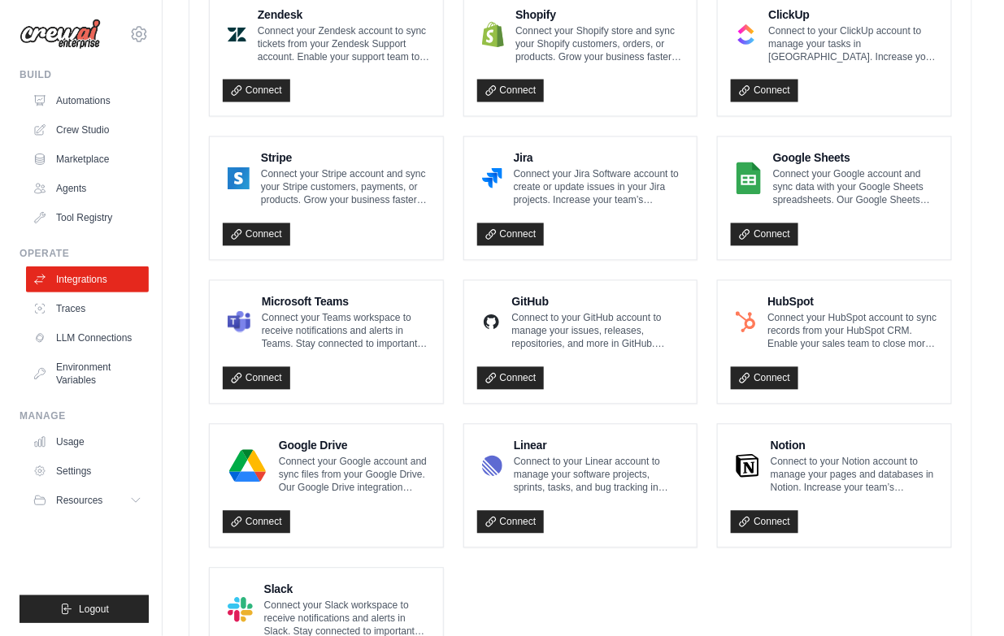
scroll to position [883, 0]
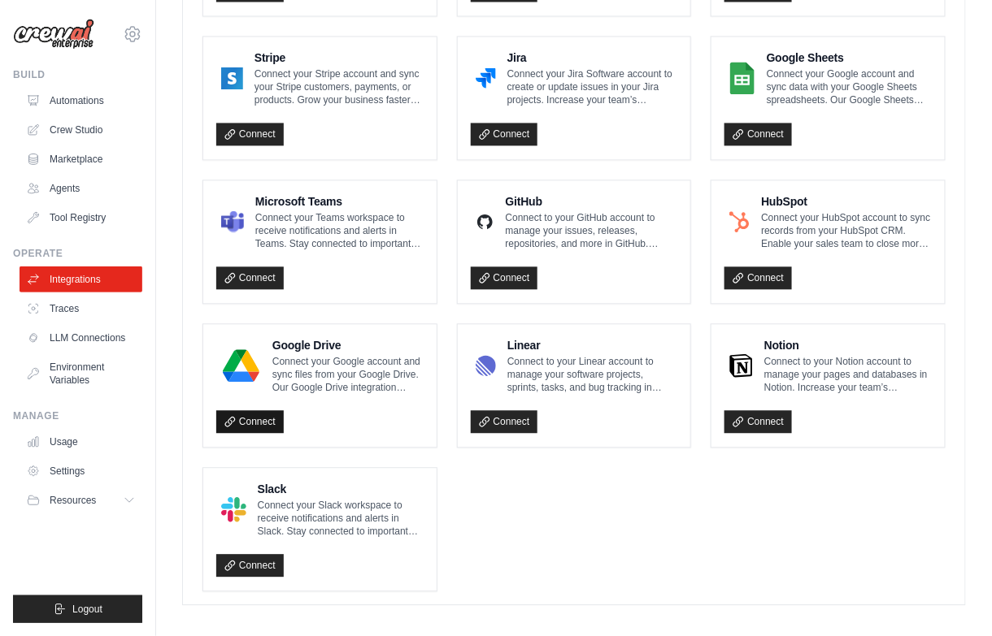
click at [262, 410] on link "Connect" at bounding box center [249, 421] width 67 height 23
click at [264, 419] on link "Connect" at bounding box center [249, 421] width 67 height 23
click at [354, 342] on h4 "Google Drive" at bounding box center [347, 345] width 151 height 16
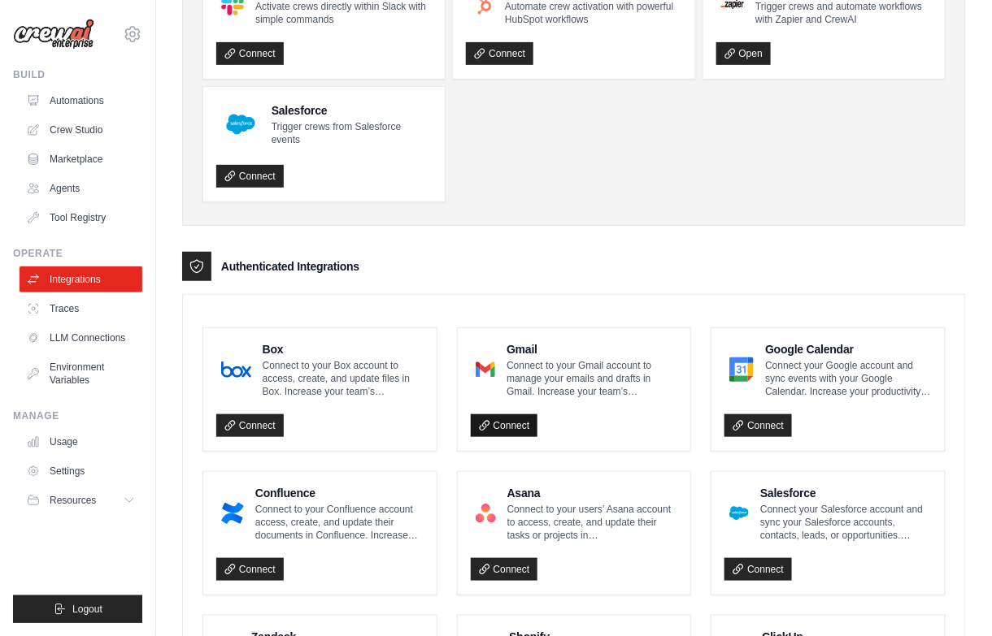
click at [518, 416] on link "Connect" at bounding box center [504, 426] width 67 height 23
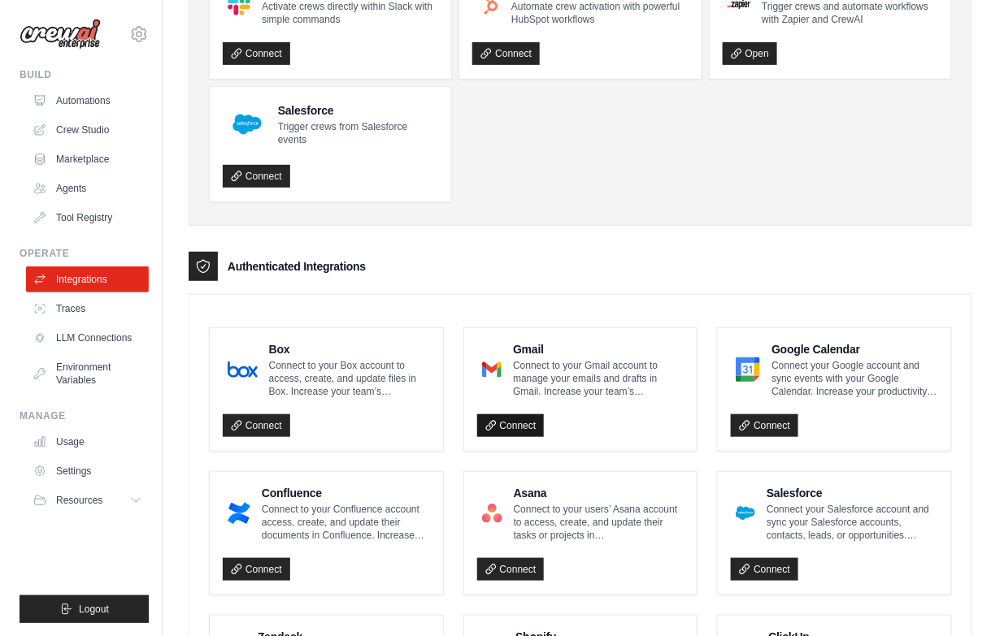
scroll to position [159, 0]
